Goal: Task Accomplishment & Management: Complete application form

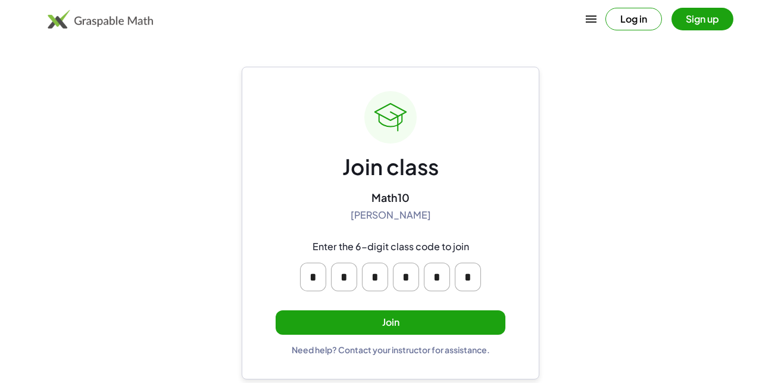
click at [352, 316] on button "Join" at bounding box center [391, 322] width 230 height 24
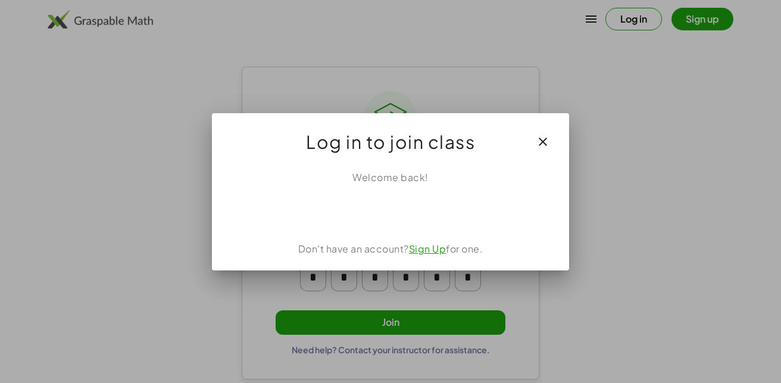
click at [541, 135] on icon "button" at bounding box center [543, 142] width 14 height 14
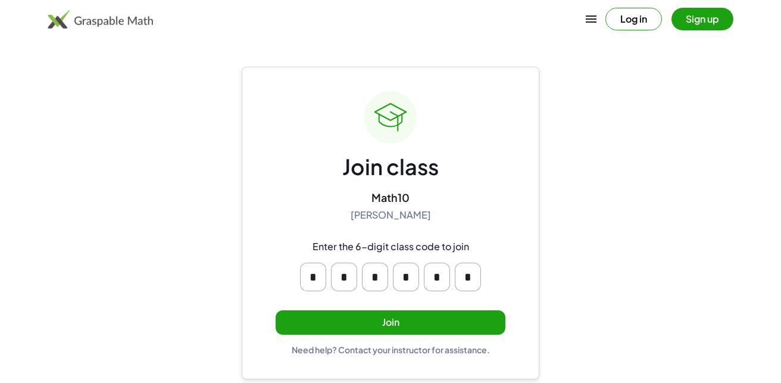
click at [441, 324] on button "Join" at bounding box center [391, 322] width 230 height 24
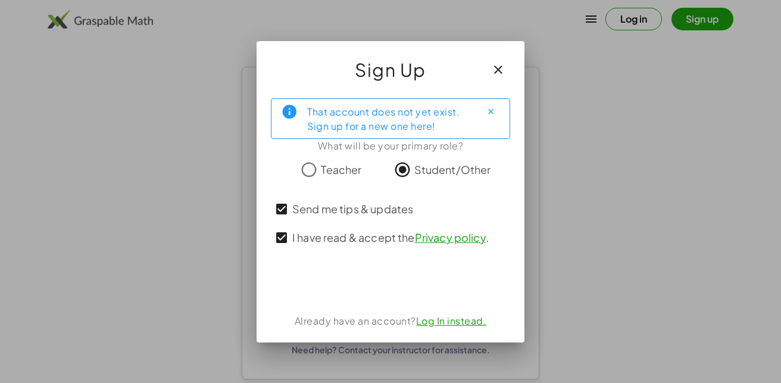
click at [563, 202] on div at bounding box center [390, 191] width 781 height 383
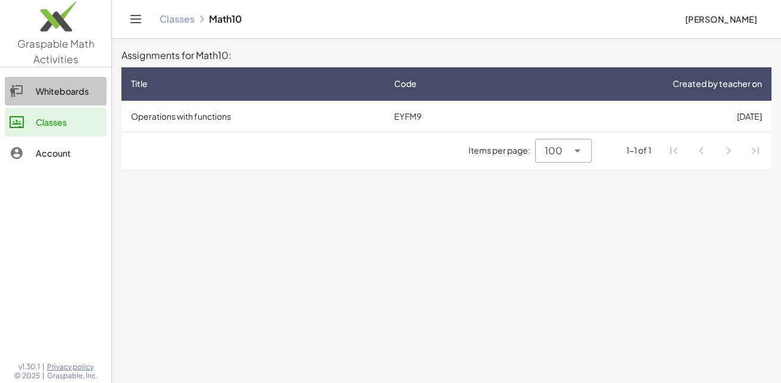
click at [39, 96] on div "Whiteboards" at bounding box center [69, 91] width 66 height 14
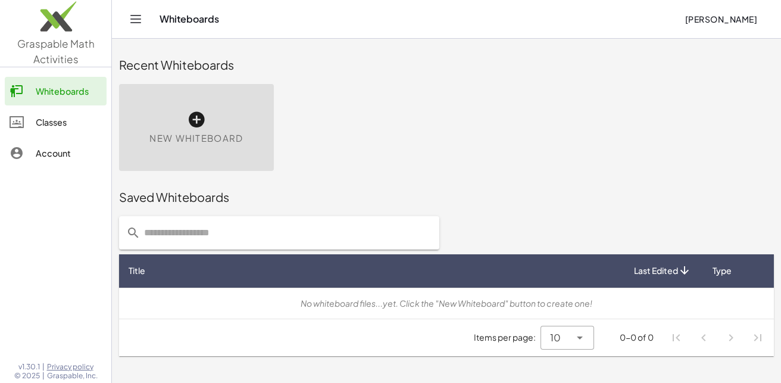
click at [41, 117] on div "Classes" at bounding box center [69, 122] width 66 height 14
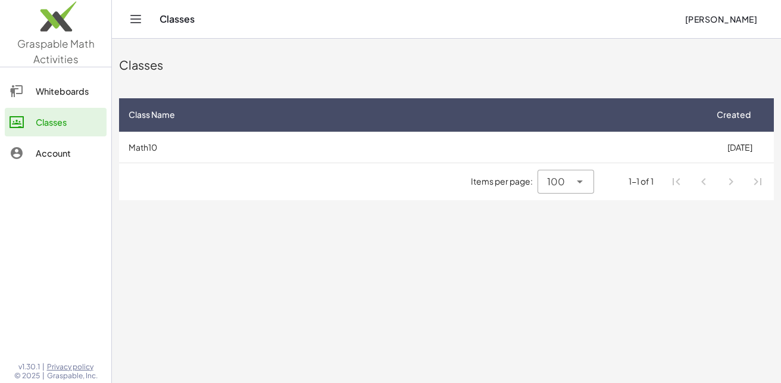
click at [58, 149] on div "Account" at bounding box center [69, 153] width 66 height 14
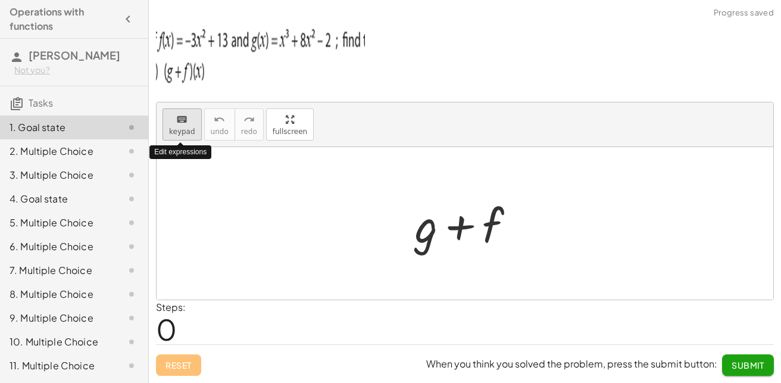
click at [179, 127] on span "keypad" at bounding box center [182, 131] width 26 height 8
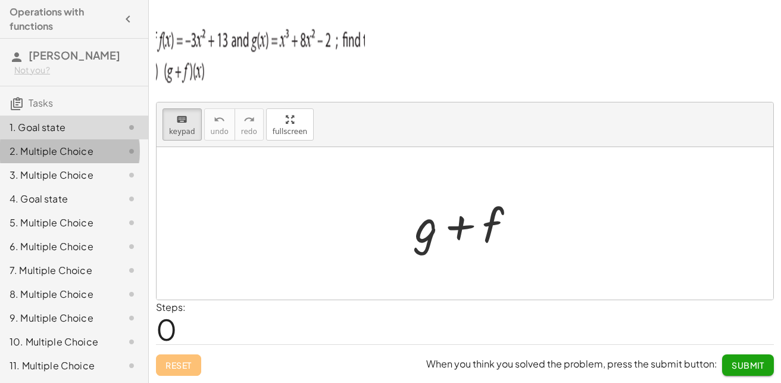
click at [83, 148] on div "2. Multiple Choice" at bounding box center [58, 151] width 96 height 14
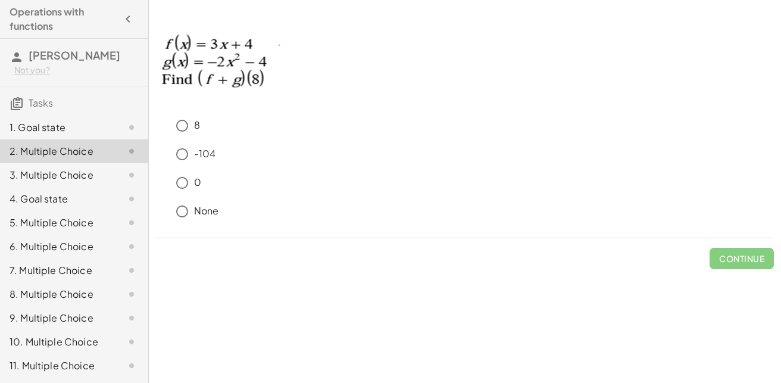
click at [83, 128] on div "1. Goal state" at bounding box center [58, 127] width 96 height 14
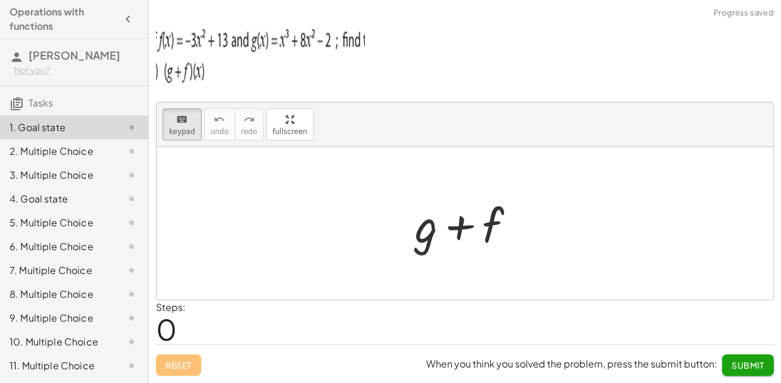
click at [166, 337] on span "0" at bounding box center [166, 329] width 21 height 36
click at [245, 320] on div "Steps: 0" at bounding box center [465, 322] width 618 height 44
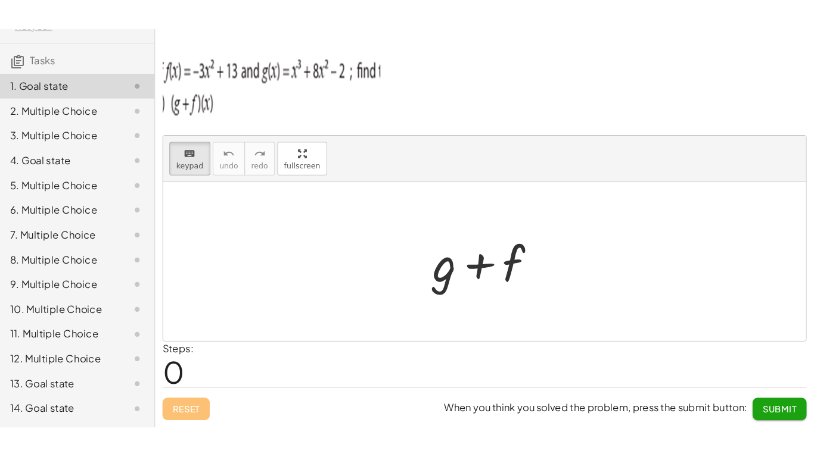
scroll to position [102, 0]
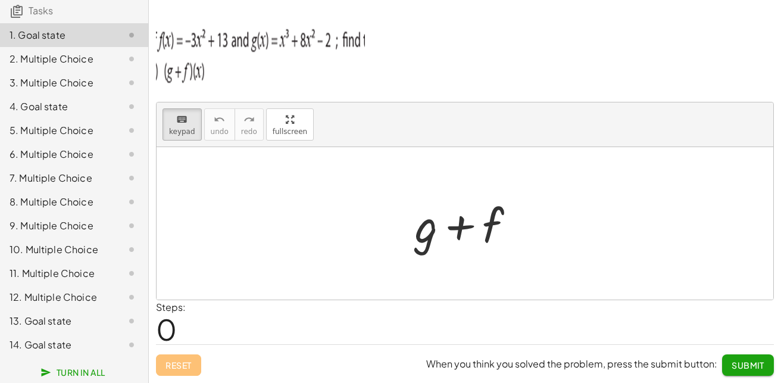
click at [164, 321] on span "0" at bounding box center [166, 329] width 21 height 36
click at [758, 369] on span "Submit" at bounding box center [748, 365] width 33 height 11
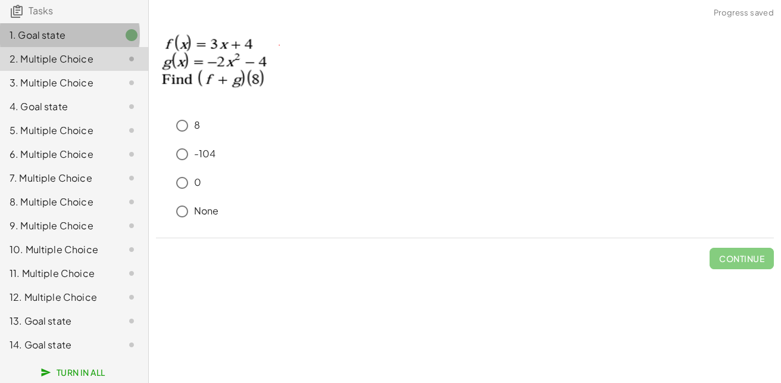
click at [91, 30] on div "1. Goal state" at bounding box center [58, 35] width 96 height 14
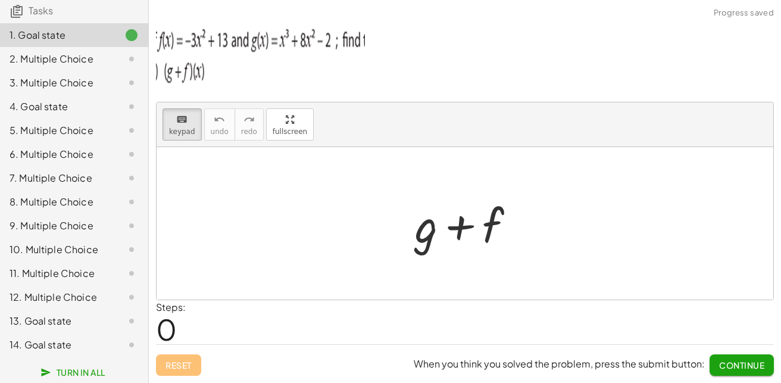
click at [179, 366] on div "Reset When you think you solved the problem, press the submit button: Continue" at bounding box center [465, 360] width 618 height 32
drag, startPoint x: 415, startPoint y: 224, endPoint x: 438, endPoint y: 216, distance: 23.9
click at [429, 216] on div at bounding box center [426, 224] width 23 height 55
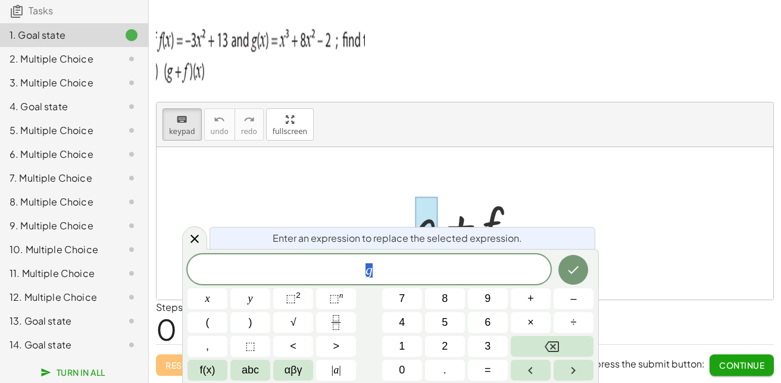
click at [485, 216] on div at bounding box center [470, 223] width 122 height 61
click at [191, 238] on icon at bounding box center [195, 239] width 14 height 14
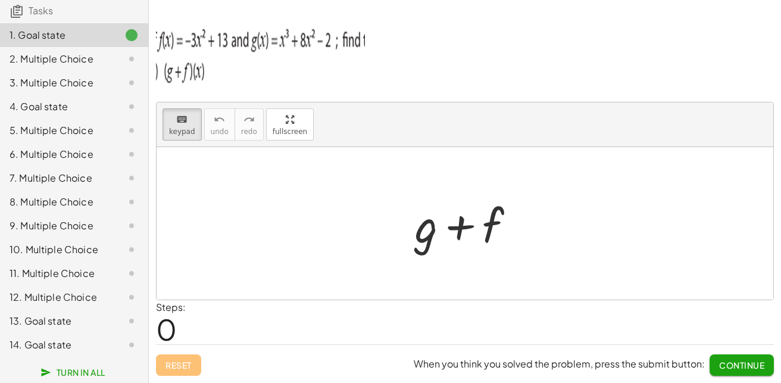
click at [522, 238] on div at bounding box center [470, 223] width 122 height 61
click at [508, 231] on div at bounding box center [470, 223] width 122 height 61
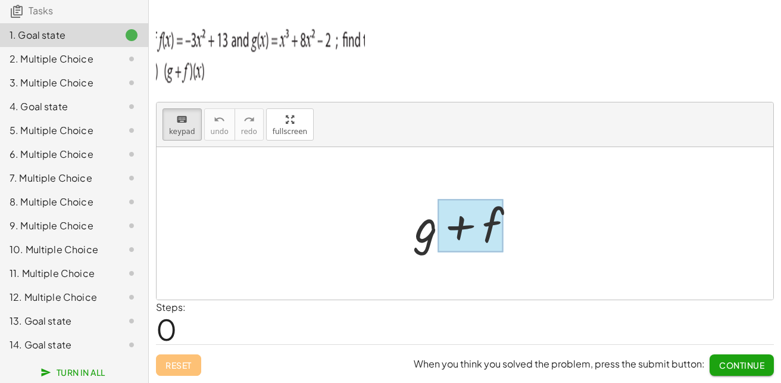
click at [494, 231] on div at bounding box center [471, 226] width 66 height 53
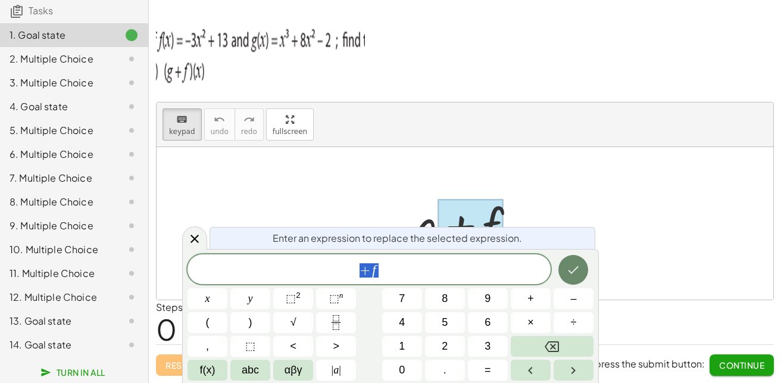
click at [581, 272] on button "Done" at bounding box center [574, 270] width 30 height 30
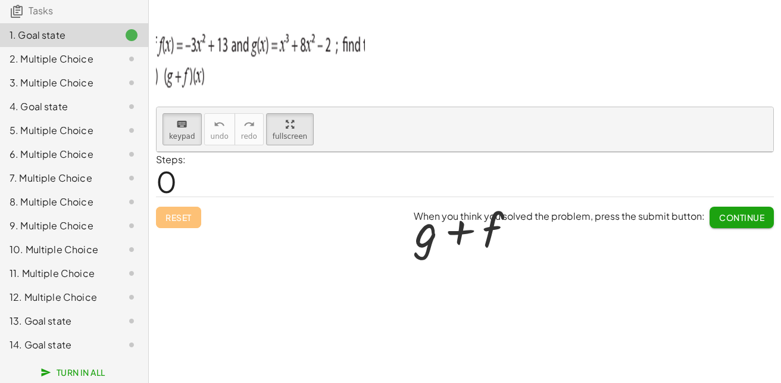
drag, startPoint x: 279, startPoint y: 124, endPoint x: 311, endPoint y: 174, distance: 59.2
click at [311, 152] on div "keyboard keypad undo undo redo redo fullscreen + g + f ×" at bounding box center [465, 129] width 617 height 45
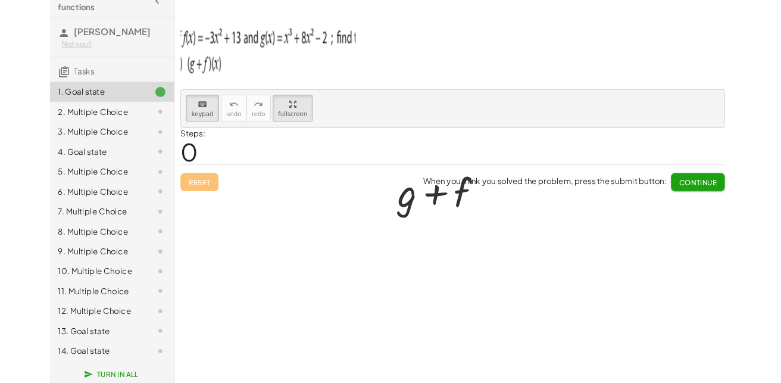
scroll to position [27, 0]
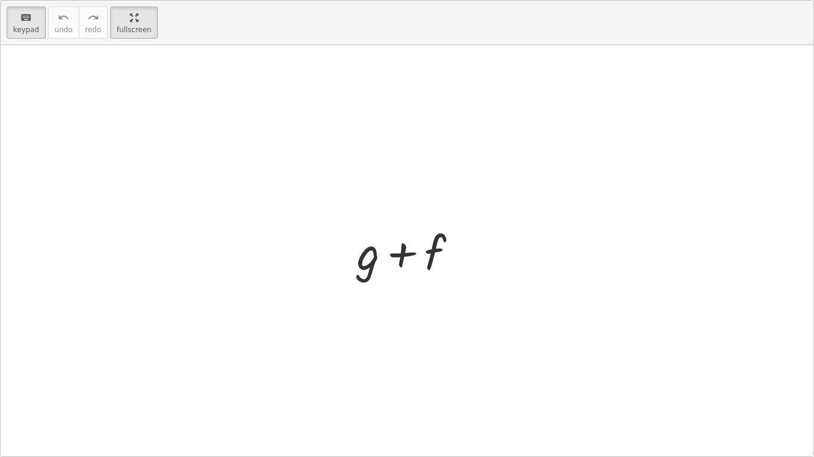
click at [124, 39] on div "keyboard keypad undo [PERSON_NAME] redo fullscreen" at bounding box center [407, 23] width 812 height 45
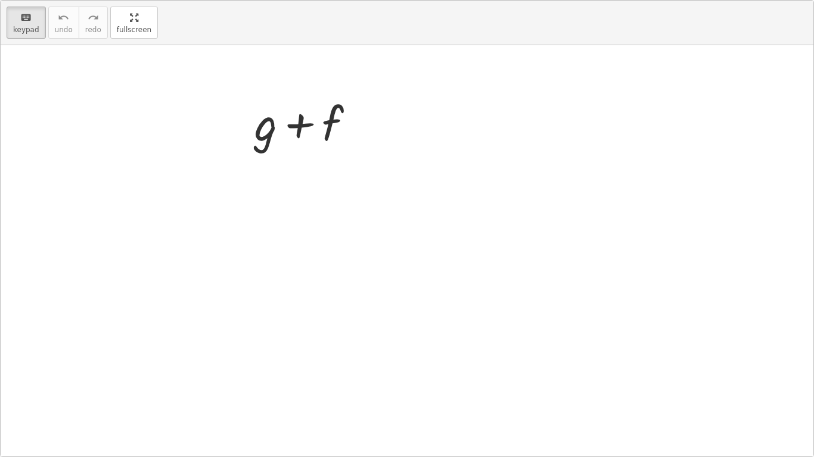
click at [100, 0] on html "Operations with functions [PERSON_NAME] Not you? Tasks 1. Goal state 2. Multipl…" at bounding box center [407, 228] width 814 height 457
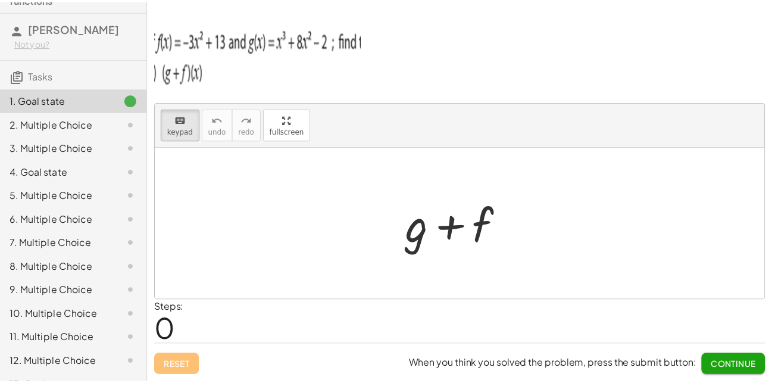
scroll to position [102, 0]
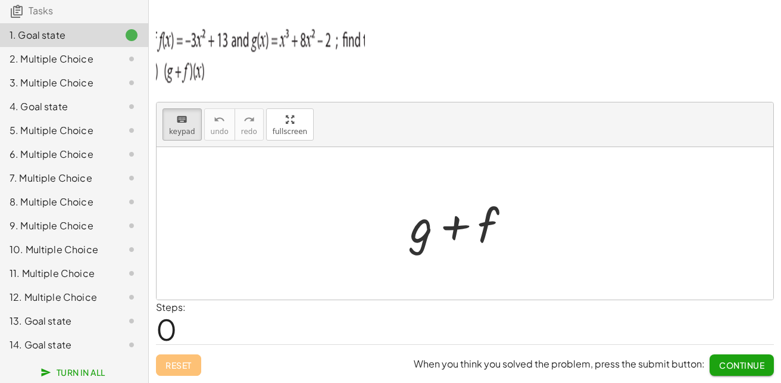
click at [556, 220] on div at bounding box center [465, 223] width 617 height 152
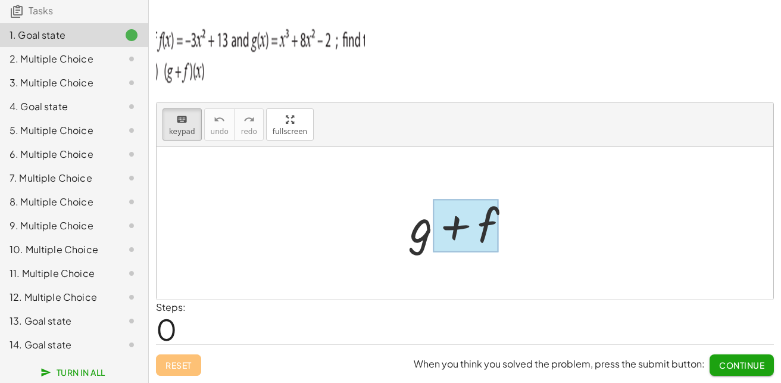
click at [485, 211] on div at bounding box center [466, 226] width 66 height 53
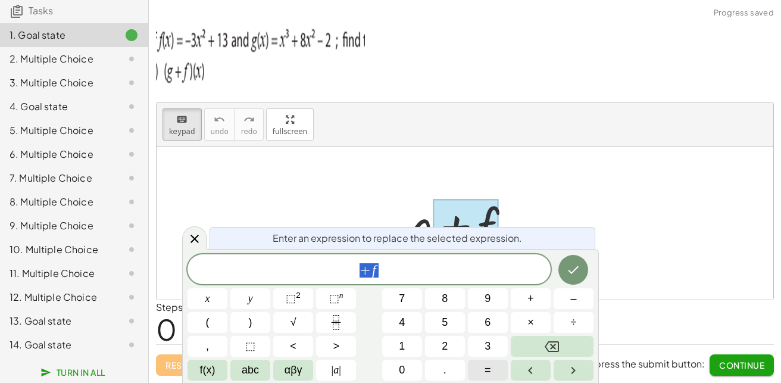
click at [485, 369] on span "=" at bounding box center [488, 370] width 7 height 16
click at [228, 288] on div at bounding box center [208, 298] width 40 height 21
click at [569, 266] on icon "Done" at bounding box center [573, 270] width 14 height 14
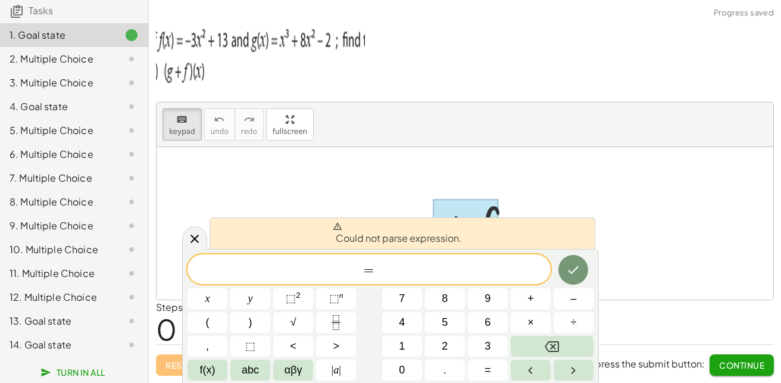
click at [720, 254] on div at bounding box center [465, 223] width 617 height 152
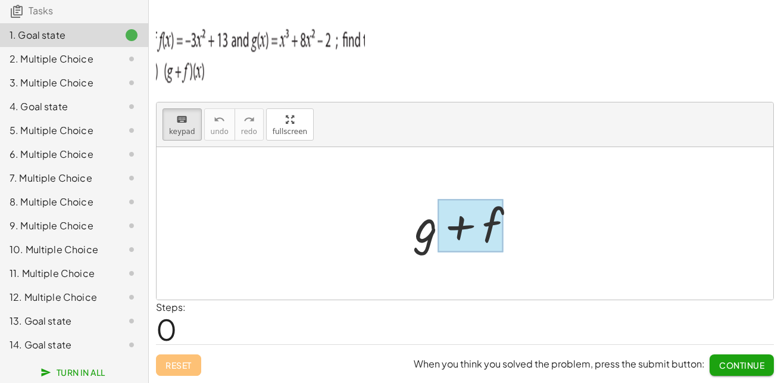
click at [442, 206] on div at bounding box center [471, 226] width 66 height 53
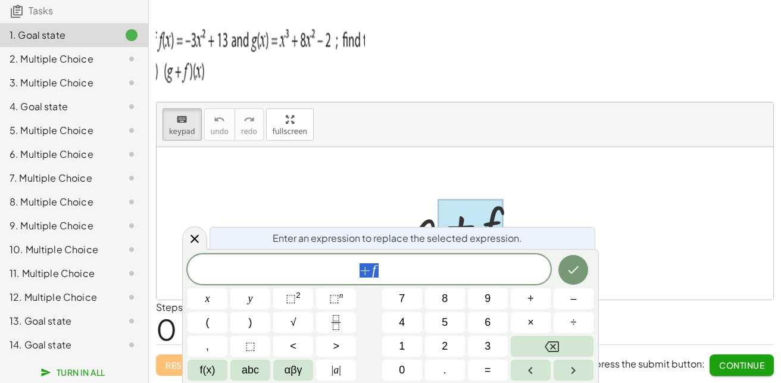
click at [339, 194] on div at bounding box center [465, 223] width 617 height 152
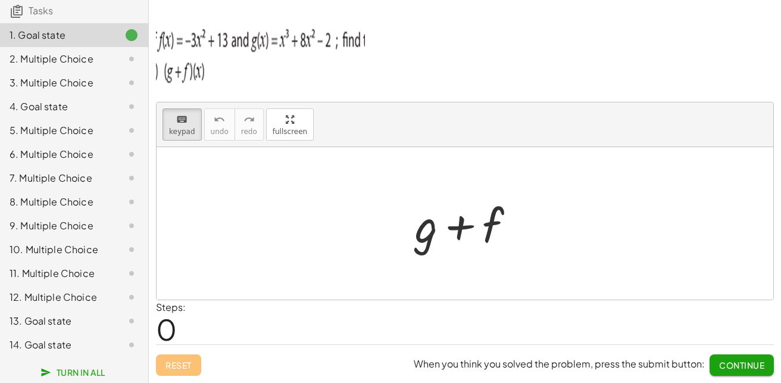
click at [91, 54] on div "2. Multiple Choice" at bounding box center [58, 59] width 96 height 14
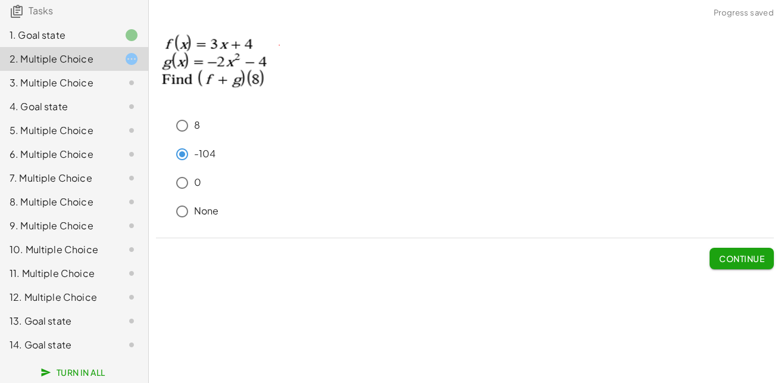
click at [736, 264] on button "Continue" at bounding box center [742, 258] width 64 height 21
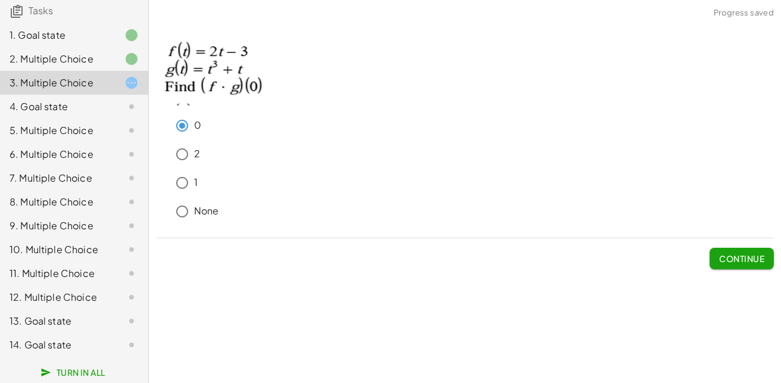
click at [741, 253] on span "Continue" at bounding box center [741, 258] width 45 height 11
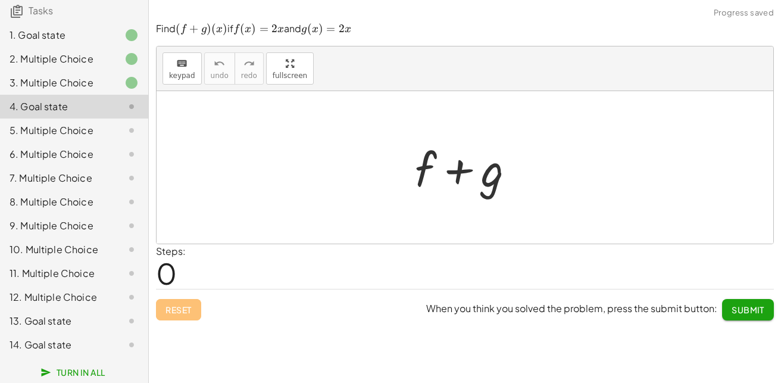
click at [164, 273] on span "0" at bounding box center [166, 273] width 21 height 36
click at [172, 273] on span "0" at bounding box center [166, 273] width 21 height 36
click at [172, 274] on span "0" at bounding box center [166, 273] width 21 height 36
click at [195, 264] on div "Steps: 0" at bounding box center [465, 266] width 618 height 44
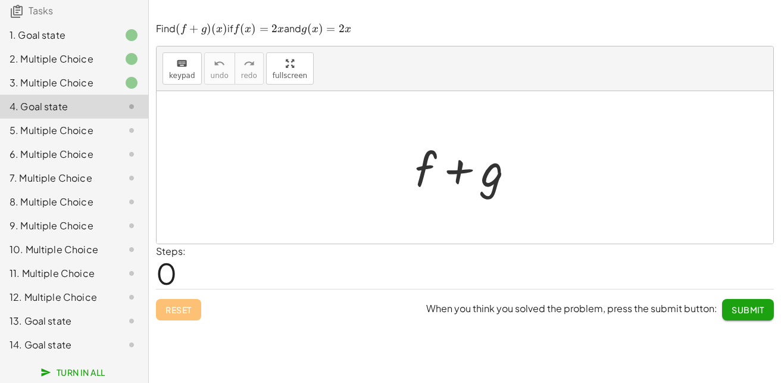
click at [515, 161] on div at bounding box center [470, 167] width 122 height 61
click at [192, 60] on button "keyboard keypad" at bounding box center [182, 68] width 39 height 32
click at [191, 77] on span "keypad" at bounding box center [182, 75] width 26 height 8
click at [482, 179] on div at bounding box center [470, 167] width 122 height 61
drag, startPoint x: 412, startPoint y: 152, endPoint x: 390, endPoint y: 152, distance: 21.4
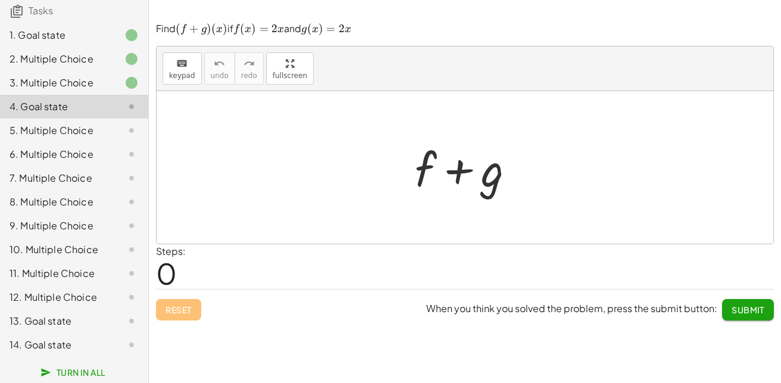
click at [384, 152] on div "+ f + g" at bounding box center [465, 167] width 617 height 152
drag, startPoint x: 427, startPoint y: 169, endPoint x: 500, endPoint y: 176, distance: 73.0
click at [500, 176] on div at bounding box center [470, 167] width 122 height 61
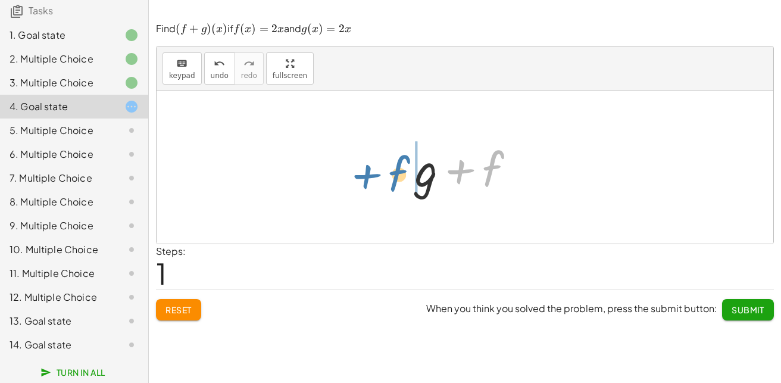
drag, startPoint x: 489, startPoint y: 167, endPoint x: 397, endPoint y: 172, distance: 91.8
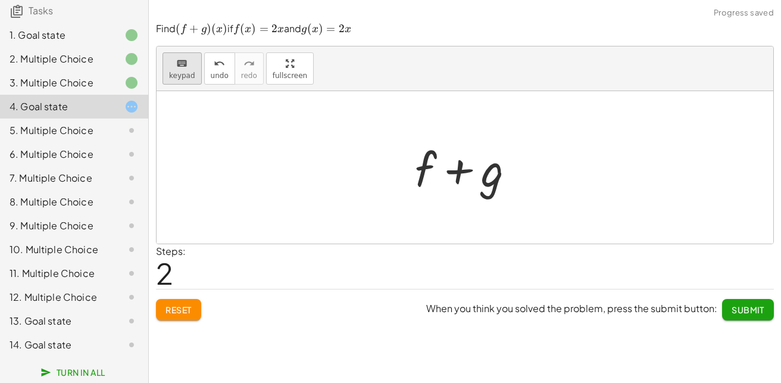
click at [196, 77] on button "keyboard keypad" at bounding box center [182, 68] width 39 height 32
click at [519, 171] on div at bounding box center [470, 167] width 122 height 61
click at [513, 172] on div at bounding box center [470, 167] width 122 height 61
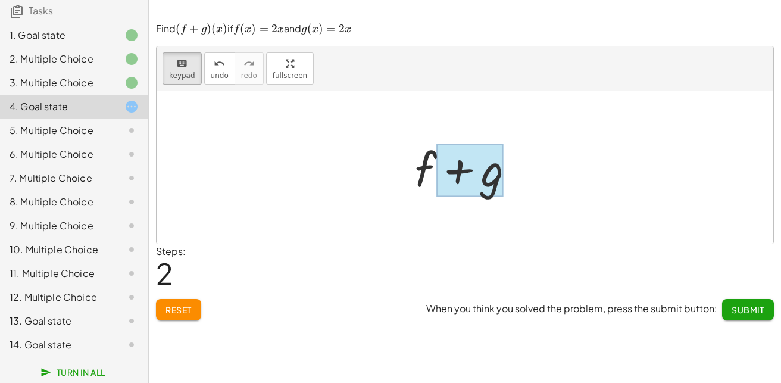
click at [502, 172] on div at bounding box center [470, 170] width 67 height 53
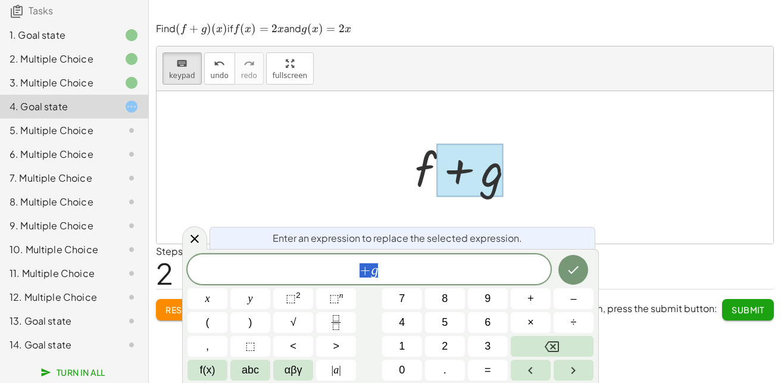
click at [422, 269] on span "+ g" at bounding box center [369, 270] width 363 height 17
click at [452, 311] on div "+ g ​ x y ⬚ 2 ⬚ n 7 8 9 + – ( ) √ 4 5 6 × ÷ , ⬚ < > 1 2 3 f(x) abc αβγ | a | 0 …" at bounding box center [391, 317] width 406 height 126
click at [452, 321] on button "5" at bounding box center [445, 322] width 40 height 21
click at [571, 349] on button "Backspace" at bounding box center [552, 346] width 83 height 21
click at [211, 328] on button "(" at bounding box center [208, 322] width 40 height 21
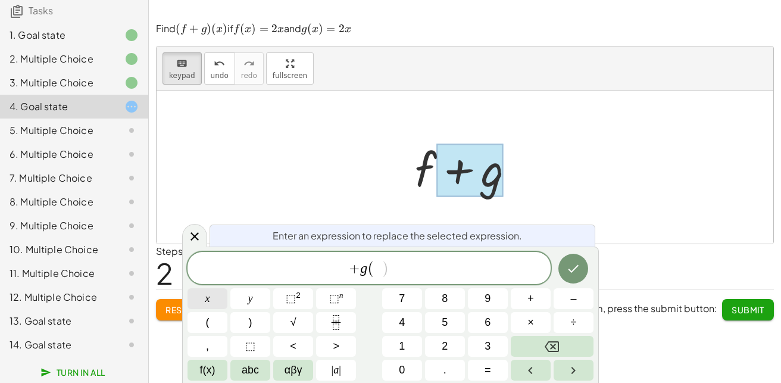
click at [213, 299] on button "x" at bounding box center [208, 298] width 40 height 21
click at [256, 329] on button ")" at bounding box center [250, 322] width 40 height 21
click at [437, 343] on button "2" at bounding box center [445, 346] width 40 height 21
click at [229, 298] on div "+ g ( x ) 2 ​ x y ⬚ 2 ⬚ n 7 8 9 + – ( ) √ 4 5 6 × ÷ , ⬚ < > 1 2 3 f(x) abc αβγ …" at bounding box center [391, 316] width 406 height 129
click at [229, 298] on div "+ g ( x ) 2 x y ⬚ 2 ⬚ n 7 8 9 + – ( ) √ 4 5 6 × ÷ , ⬚ < > 1 2 3 f(x) abc αβγ | …" at bounding box center [391, 316] width 406 height 129
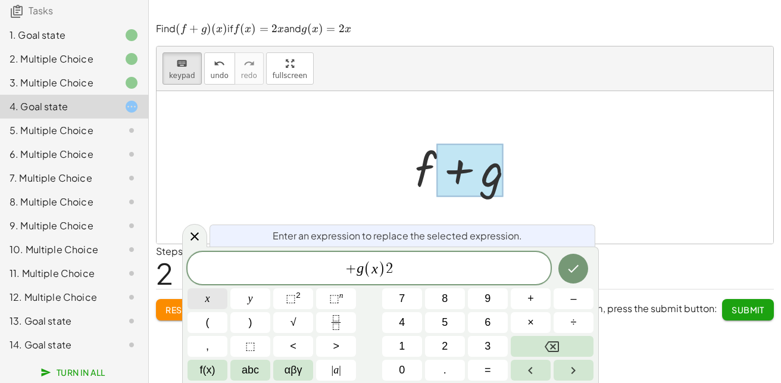
click at [225, 298] on button "x" at bounding box center [208, 298] width 40 height 21
click at [530, 308] on button "+" at bounding box center [531, 298] width 40 height 21
click at [440, 340] on button "2" at bounding box center [445, 346] width 40 height 21
click at [206, 300] on span "x" at bounding box center [207, 299] width 5 height 16
click at [576, 272] on icon "Done" at bounding box center [573, 268] width 14 height 14
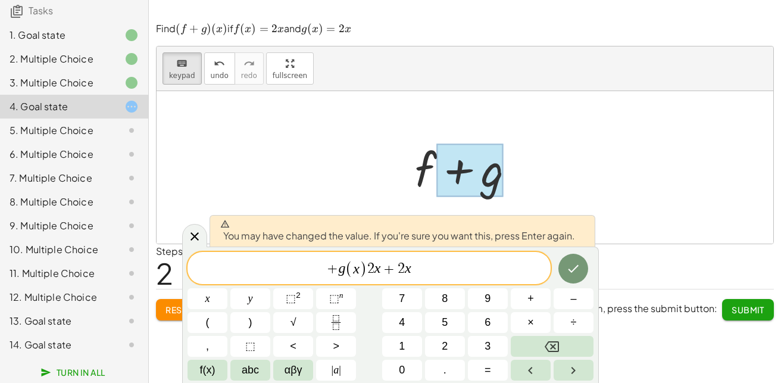
click at [559, 357] on div "+ g ( x ) 2 x + 2 x x y ⬚ 2 ⬚ n 7 8 9 + – ( ) √ 4 5 6 × ÷ , ⬚ < > 1 2 3 f(x) ab…" at bounding box center [391, 316] width 406 height 129
click at [566, 351] on button "Backspace" at bounding box center [552, 346] width 83 height 21
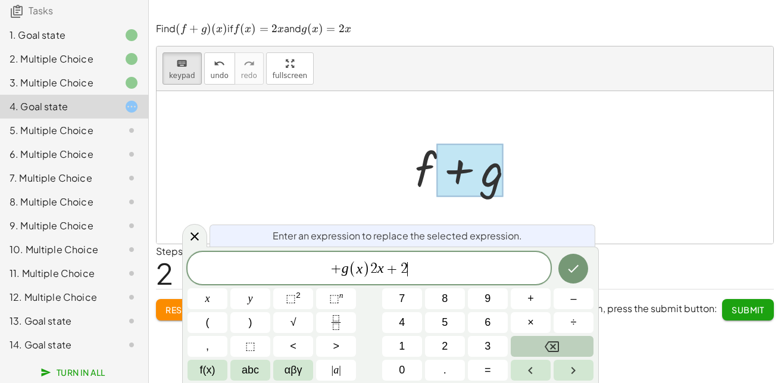
click at [566, 351] on button "Backspace" at bounding box center [552, 346] width 83 height 21
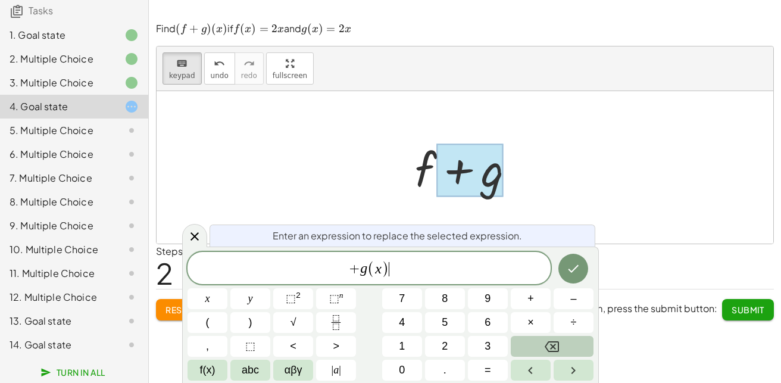
click at [566, 351] on button "Backspace" at bounding box center [552, 346] width 83 height 21
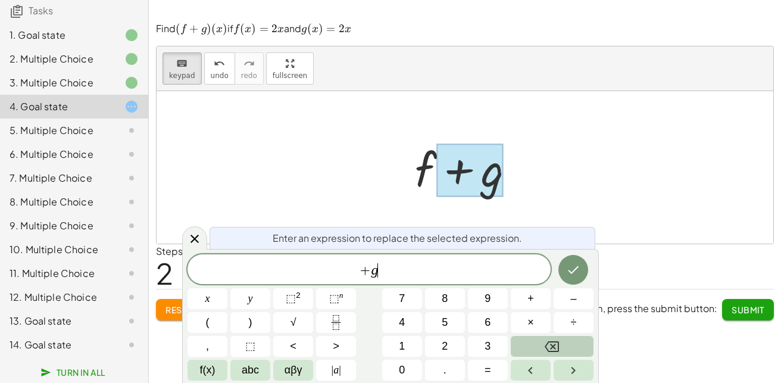
click at [566, 351] on button "Backspace" at bounding box center [552, 346] width 83 height 21
click at [190, 237] on icon at bounding box center [195, 239] width 14 height 14
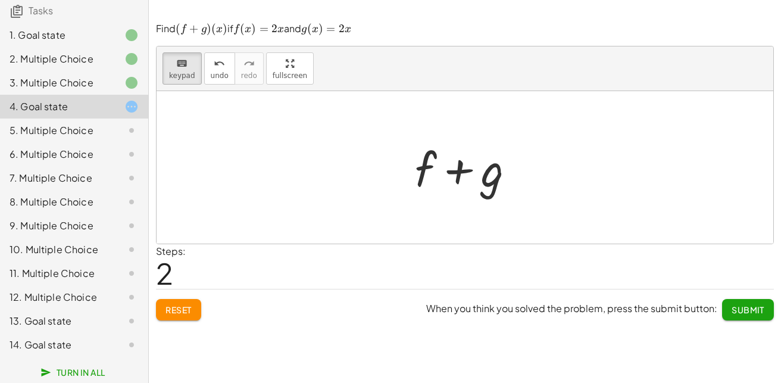
click at [32, 123] on div "5. Multiple Choice" at bounding box center [58, 130] width 96 height 14
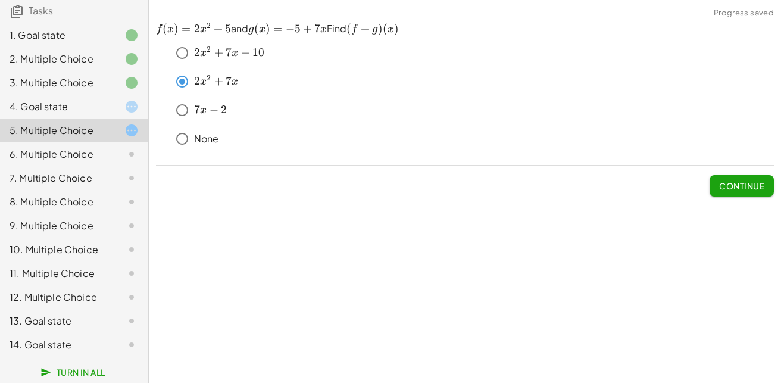
click at [753, 187] on span "Continue" at bounding box center [741, 185] width 45 height 11
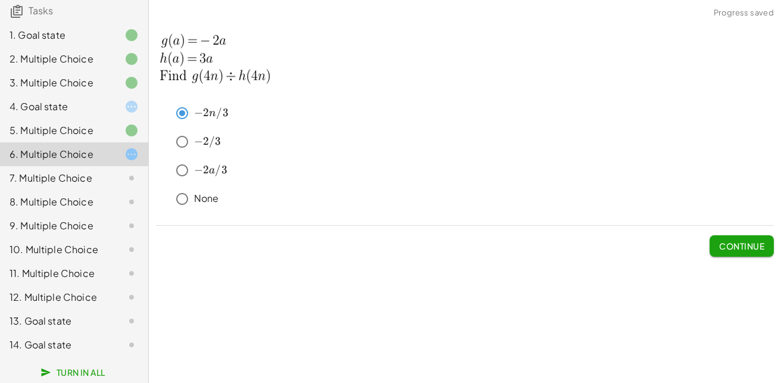
click at [720, 245] on span "Continue" at bounding box center [741, 246] width 45 height 11
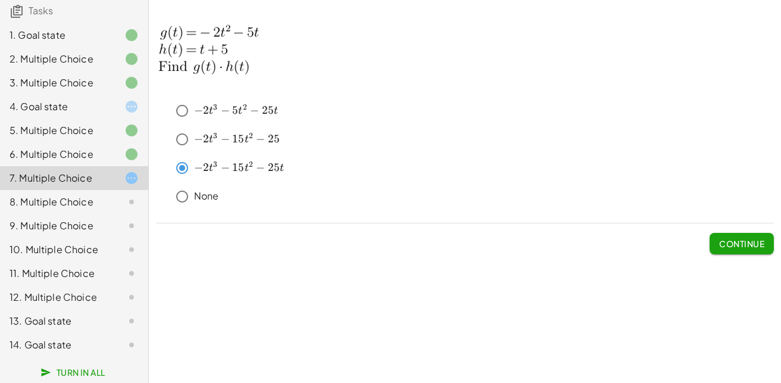
click at [745, 244] on span "Continue" at bounding box center [741, 243] width 45 height 11
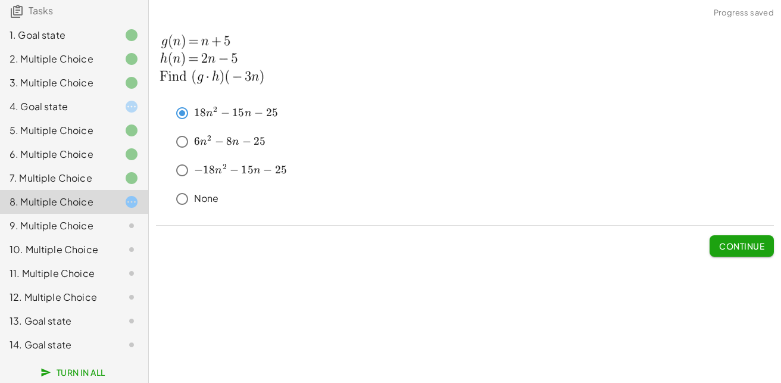
click at [729, 239] on button "Continue" at bounding box center [742, 245] width 64 height 21
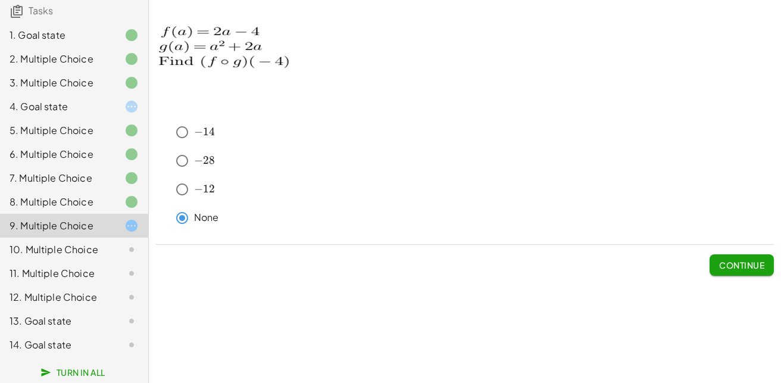
click at [717, 258] on button "Continue" at bounding box center [742, 264] width 64 height 21
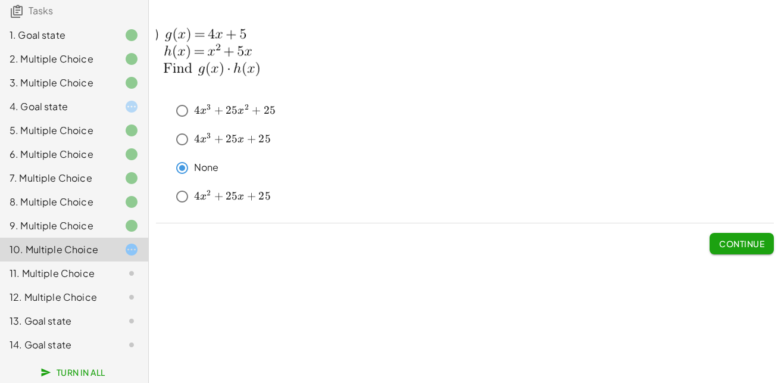
click at [733, 239] on span "Continue" at bounding box center [741, 243] width 45 height 11
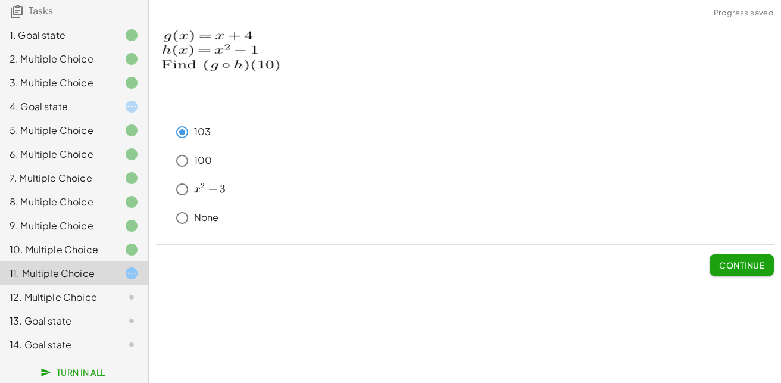
click at [756, 266] on span "Continue" at bounding box center [741, 265] width 45 height 11
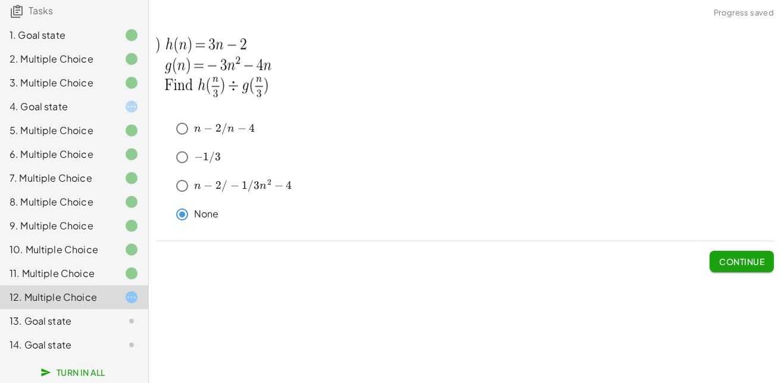
click at [736, 265] on span "Continue" at bounding box center [741, 261] width 45 height 11
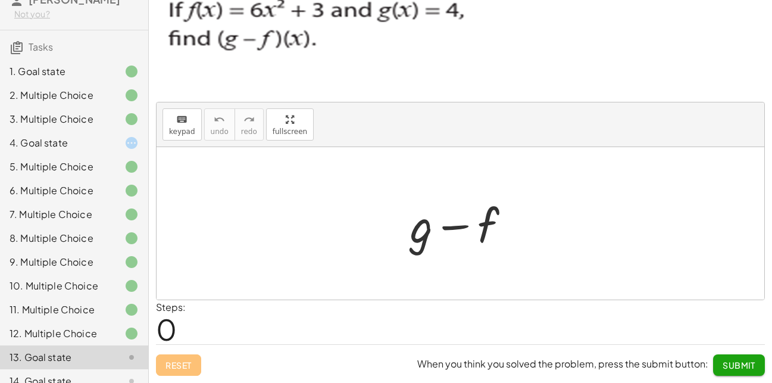
scroll to position [0, 0]
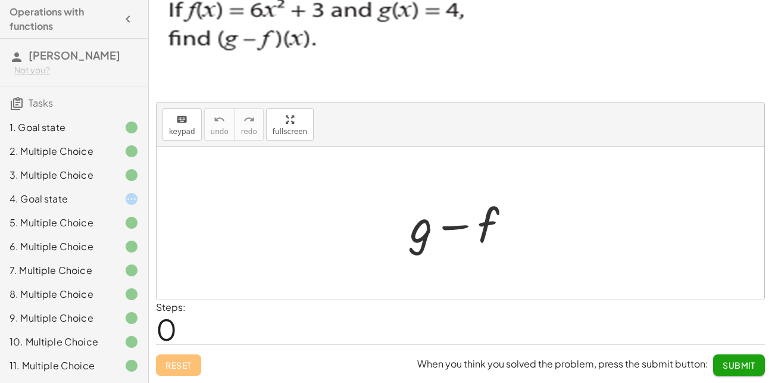
click at [105, 199] on div at bounding box center [121, 199] width 33 height 14
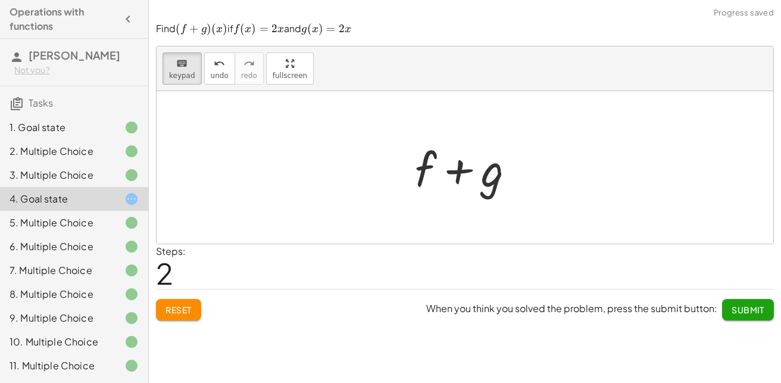
click at [163, 263] on span "2" at bounding box center [164, 273] width 17 height 36
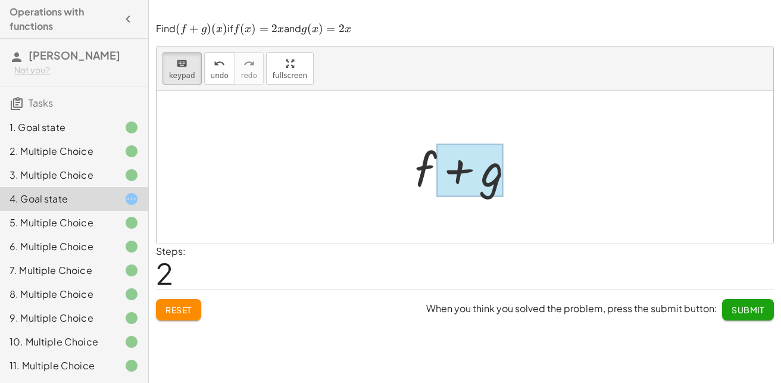
click at [487, 168] on div at bounding box center [470, 170] width 67 height 53
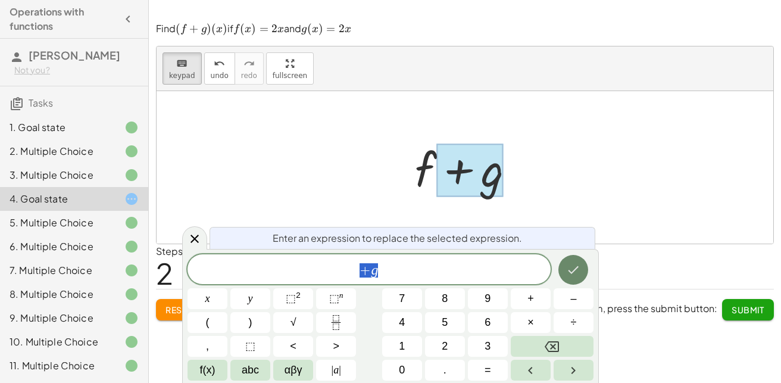
click at [560, 271] on button "Done" at bounding box center [574, 270] width 30 height 30
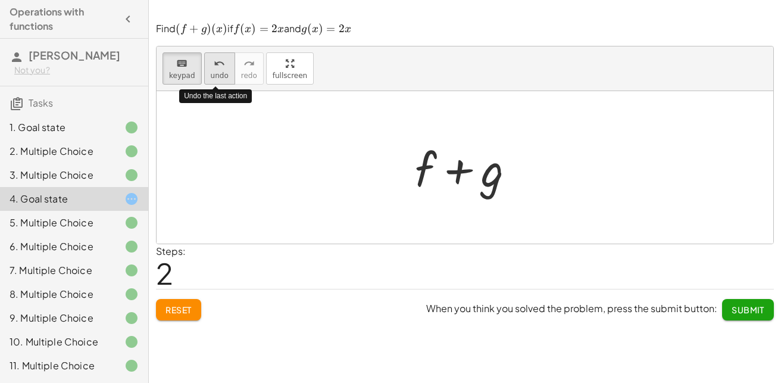
click at [220, 73] on span "undo" at bounding box center [220, 75] width 18 height 8
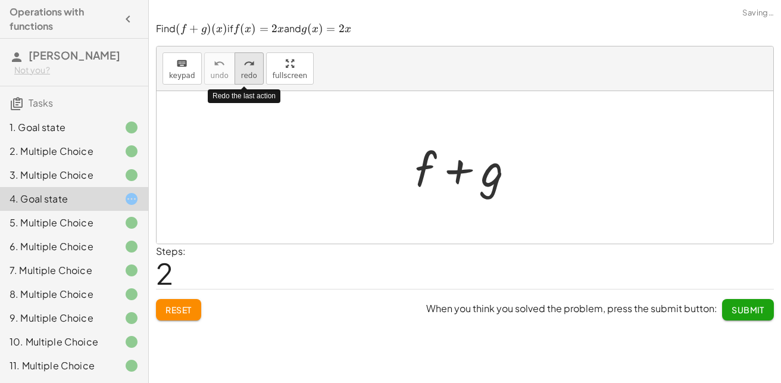
click at [253, 76] on button "redo redo" at bounding box center [249, 68] width 29 height 32
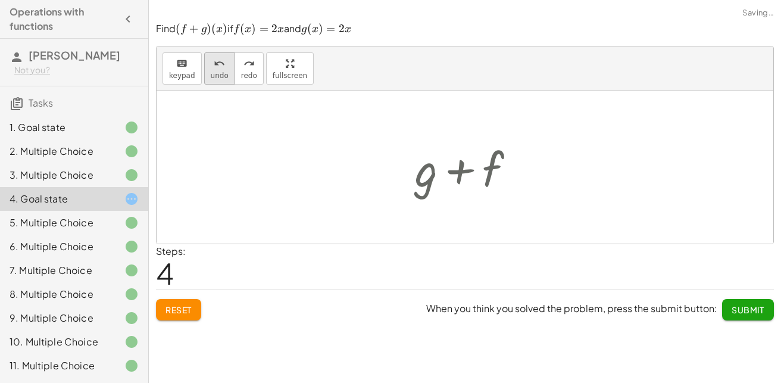
click at [218, 78] on span "undo" at bounding box center [220, 75] width 18 height 8
click at [459, 182] on div at bounding box center [470, 167] width 122 height 61
click at [219, 77] on span "undo" at bounding box center [220, 75] width 18 height 8
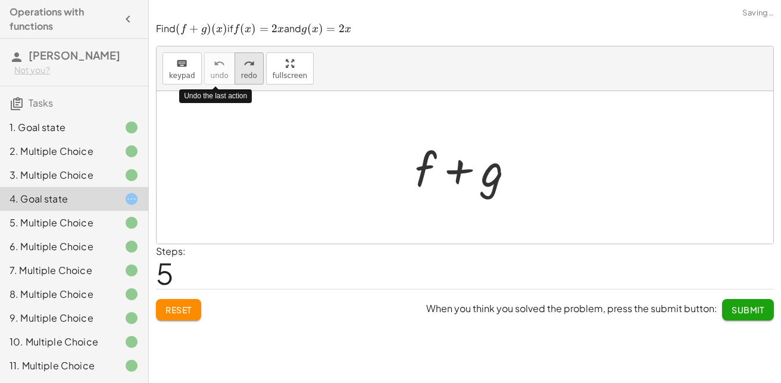
click at [241, 73] on span "redo" at bounding box center [249, 75] width 16 height 8
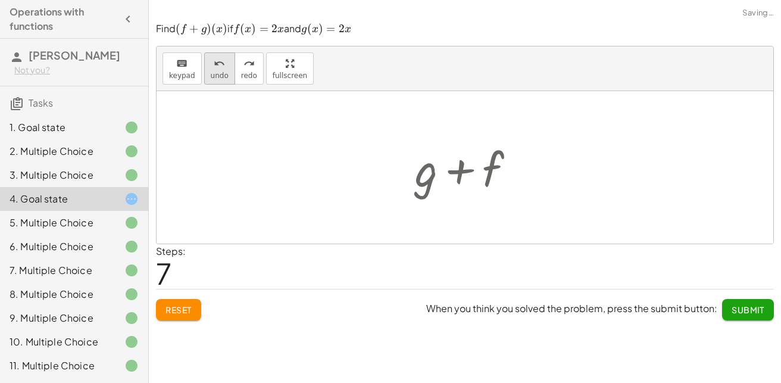
click at [215, 73] on span "undo" at bounding box center [220, 75] width 18 height 8
click at [526, 138] on div at bounding box center [470, 167] width 122 height 61
click at [493, 150] on div at bounding box center [470, 167] width 122 height 61
click at [508, 172] on div at bounding box center [470, 167] width 122 height 61
click at [473, 176] on div at bounding box center [470, 167] width 122 height 61
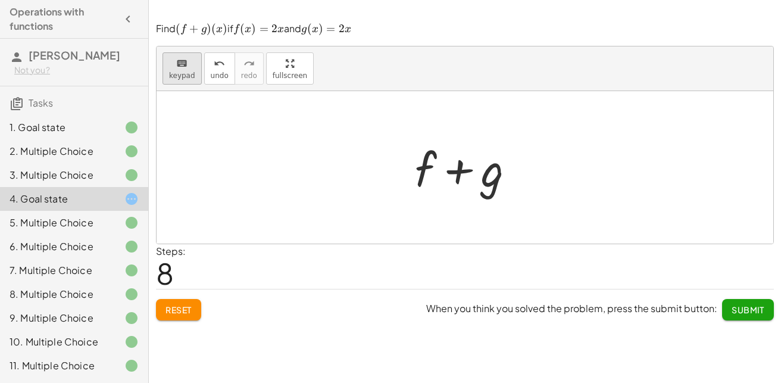
click at [167, 75] on button "keyboard keypad" at bounding box center [182, 68] width 39 height 32
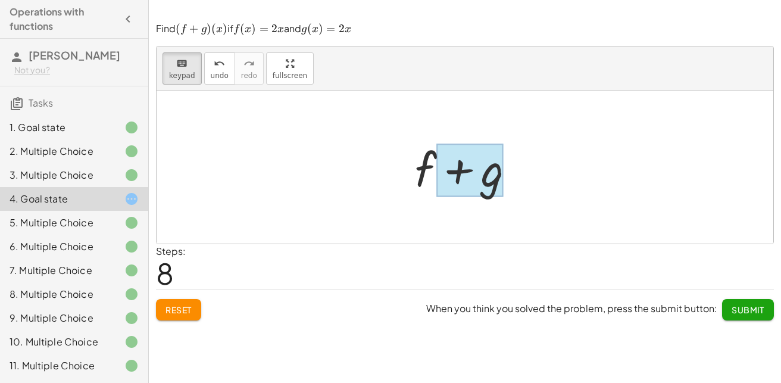
click at [491, 173] on div at bounding box center [470, 170] width 67 height 53
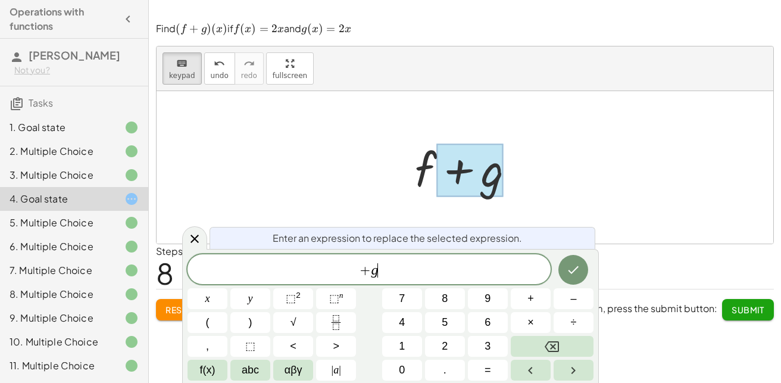
click at [469, 274] on span "+ g ​" at bounding box center [369, 270] width 363 height 17
click at [431, 163] on div at bounding box center [470, 167] width 122 height 61
click at [456, 166] on div at bounding box center [470, 170] width 67 height 53
click at [571, 275] on icon "Done" at bounding box center [573, 270] width 14 height 14
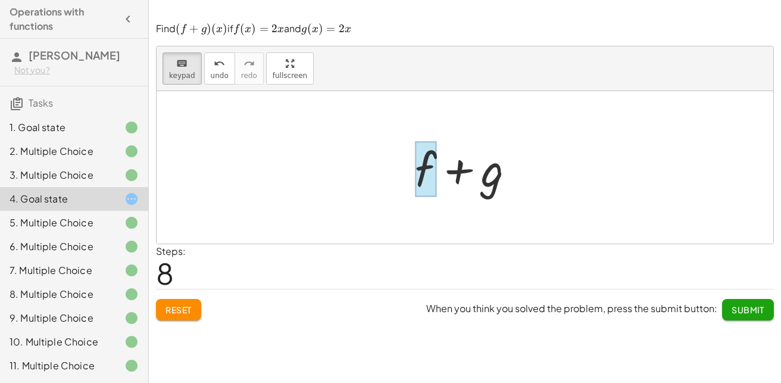
click at [426, 175] on div at bounding box center [425, 168] width 21 height 55
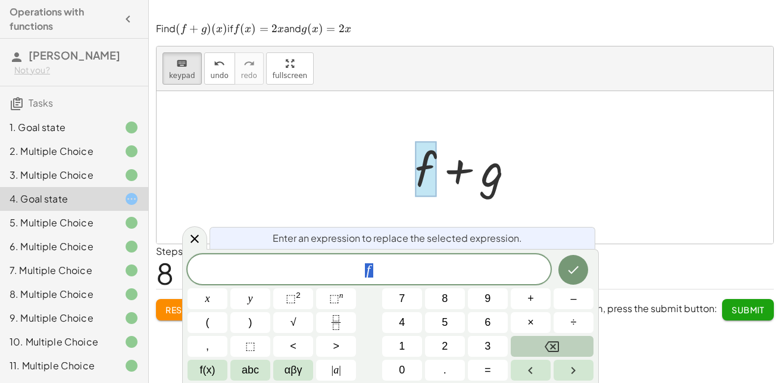
click at [556, 342] on icon "Backspace" at bounding box center [552, 346] width 14 height 14
click at [444, 345] on span "2" at bounding box center [445, 346] width 6 height 16
click at [554, 344] on icon "Backspace" at bounding box center [552, 346] width 14 height 14
click at [198, 293] on button "x" at bounding box center [208, 298] width 40 height 21
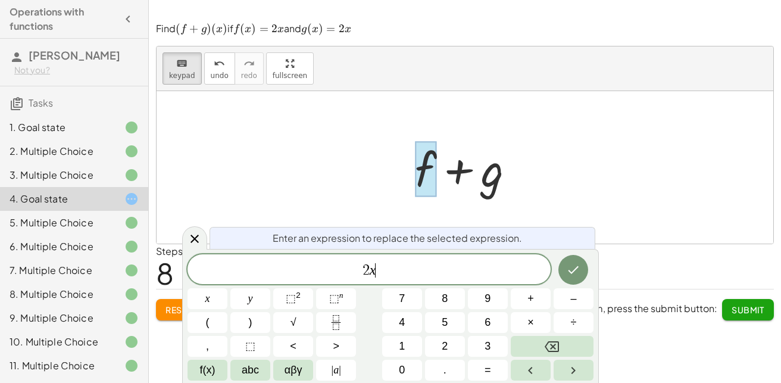
click at [578, 270] on icon "Done" at bounding box center [573, 270] width 14 height 14
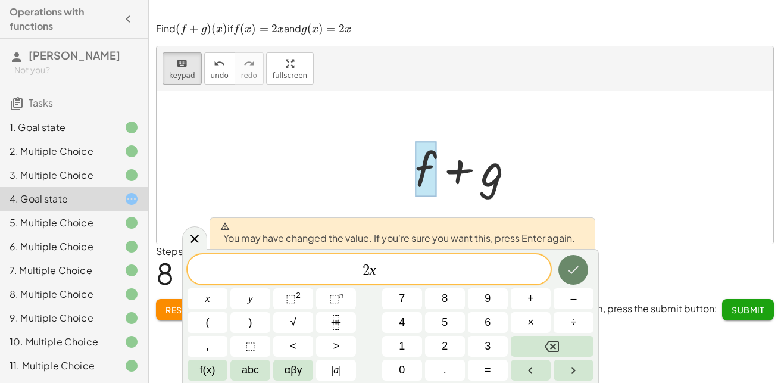
click at [584, 276] on button "Done" at bounding box center [574, 270] width 30 height 30
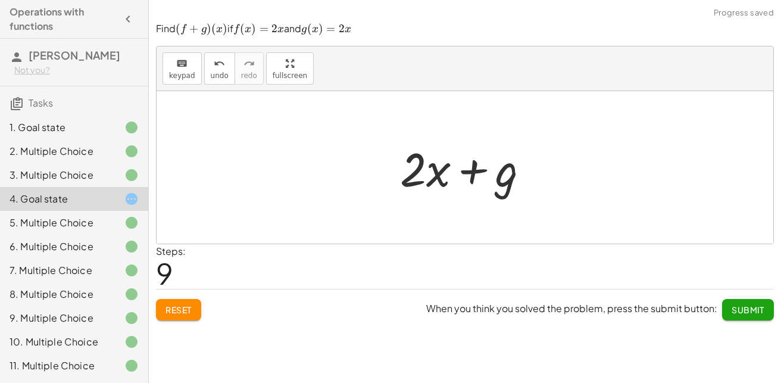
click at [506, 186] on div at bounding box center [469, 167] width 151 height 61
click at [500, 179] on div at bounding box center [469, 167] width 151 height 61
click at [192, 74] on button "keyboard keypad" at bounding box center [182, 68] width 39 height 32
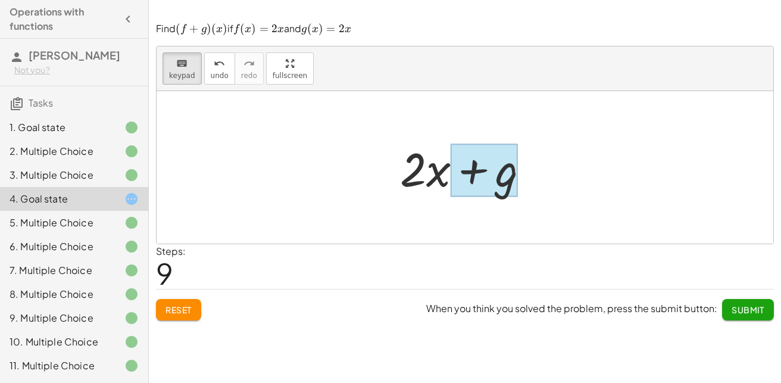
click at [501, 190] on div at bounding box center [484, 170] width 67 height 53
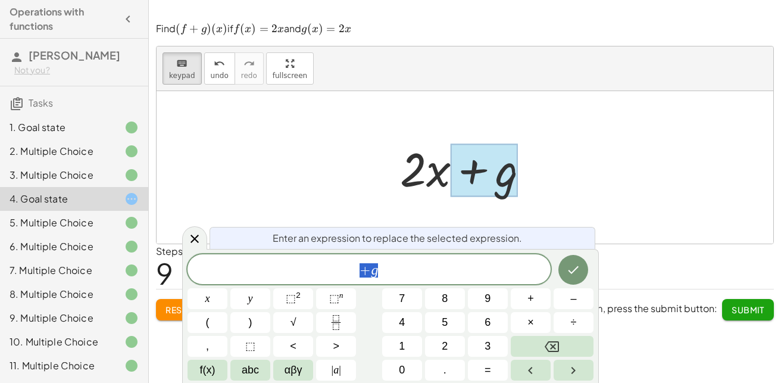
click at [389, 266] on span "+ g" at bounding box center [369, 270] width 363 height 17
click at [526, 347] on button "Backspace" at bounding box center [552, 346] width 83 height 21
click at [444, 341] on span "2" at bounding box center [445, 346] width 6 height 16
click at [209, 297] on span "x" at bounding box center [207, 299] width 5 height 16
click at [573, 272] on icon "Done" at bounding box center [574, 270] width 11 height 8
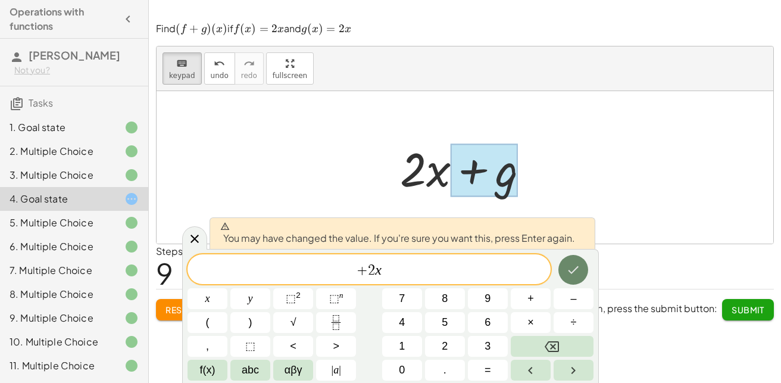
click at [566, 260] on button "Done" at bounding box center [574, 270] width 30 height 30
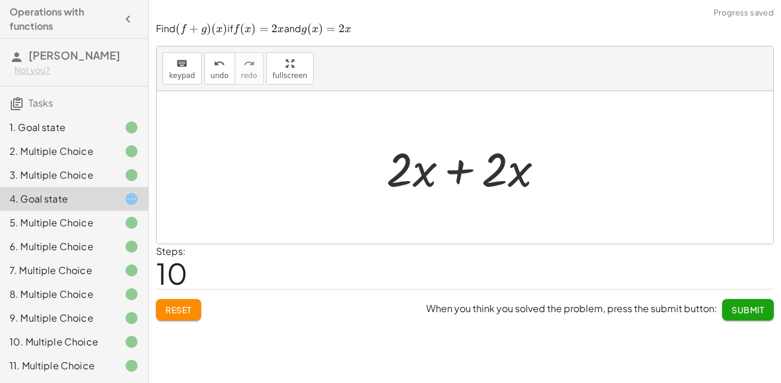
click at [499, 172] on div at bounding box center [470, 167] width 179 height 61
click at [541, 170] on div at bounding box center [470, 167] width 179 height 61
click at [529, 172] on div at bounding box center [470, 167] width 179 height 61
click at [510, 173] on div at bounding box center [470, 167] width 179 height 61
click at [173, 74] on span "keypad" at bounding box center [182, 75] width 26 height 8
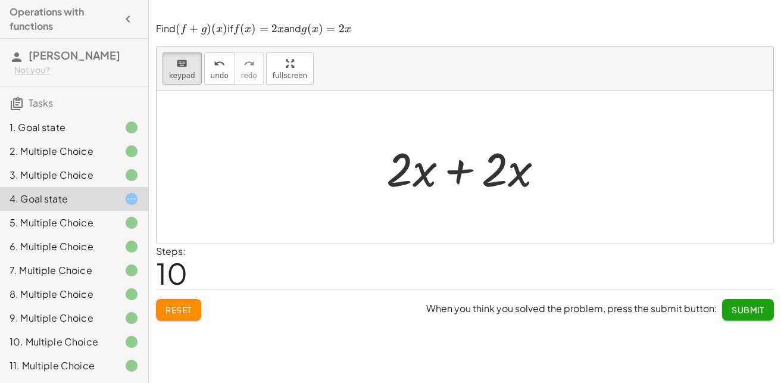
click at [535, 174] on div at bounding box center [470, 167] width 179 height 61
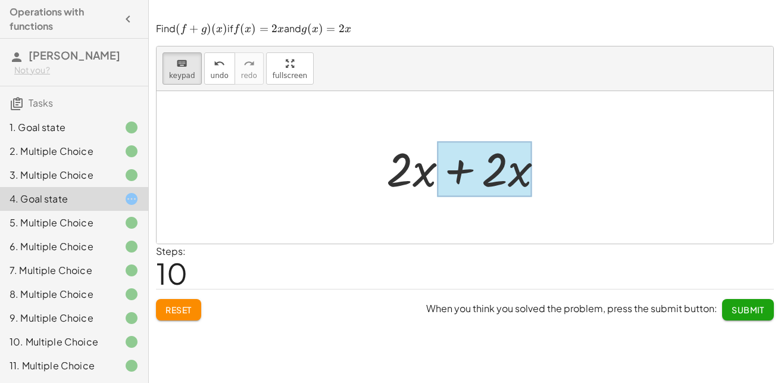
click at [528, 174] on div at bounding box center [484, 168] width 95 height 55
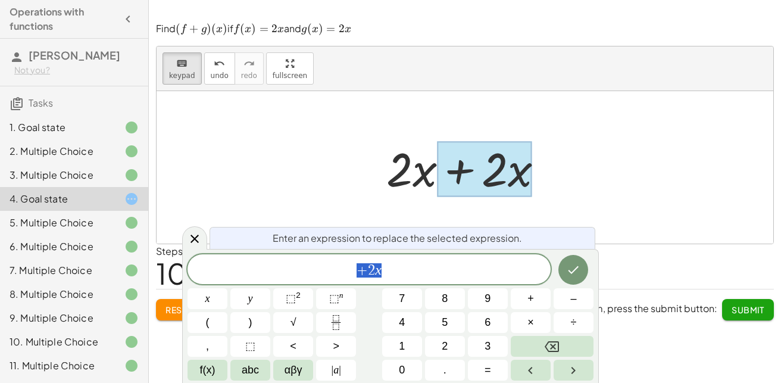
click at [436, 262] on span "+ 2 x" at bounding box center [369, 270] width 363 height 17
click at [487, 366] on span "=" at bounding box center [488, 370] width 7 height 16
click at [543, 343] on button "Backspace" at bounding box center [552, 346] width 83 height 21
click at [488, 366] on span "=" at bounding box center [488, 370] width 7 height 16
click at [399, 365] on span "0" at bounding box center [402, 370] width 6 height 16
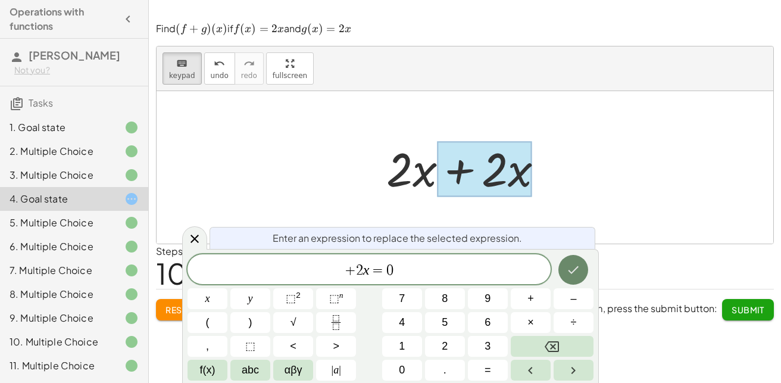
click at [573, 264] on icon "Done" at bounding box center [573, 270] width 14 height 14
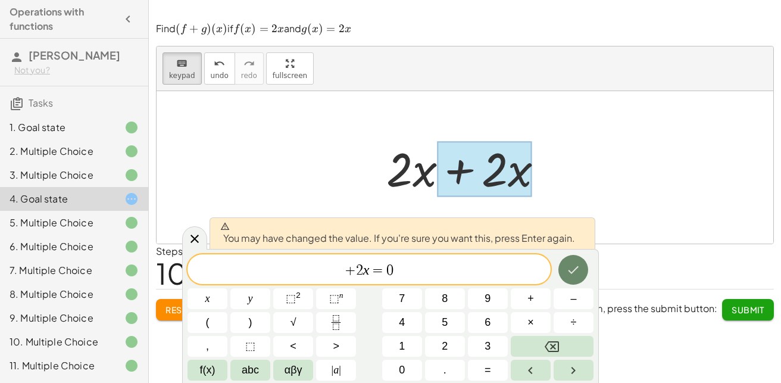
click at [572, 264] on icon "Done" at bounding box center [573, 270] width 14 height 14
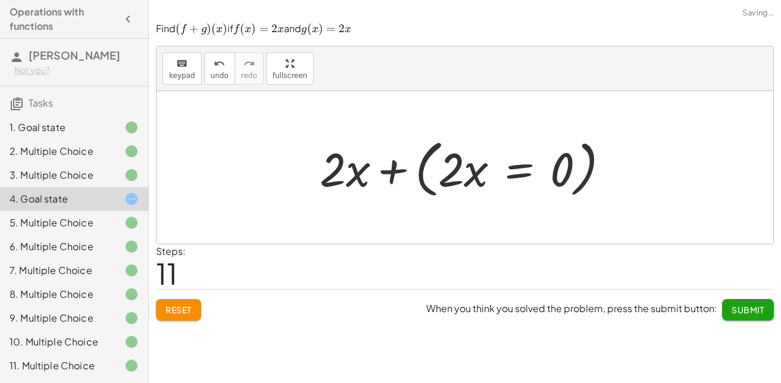
click at [445, 173] on div at bounding box center [469, 167] width 311 height 68
click at [177, 79] on span "keypad" at bounding box center [182, 75] width 26 height 8
click at [464, 177] on div at bounding box center [451, 169] width 26 height 55
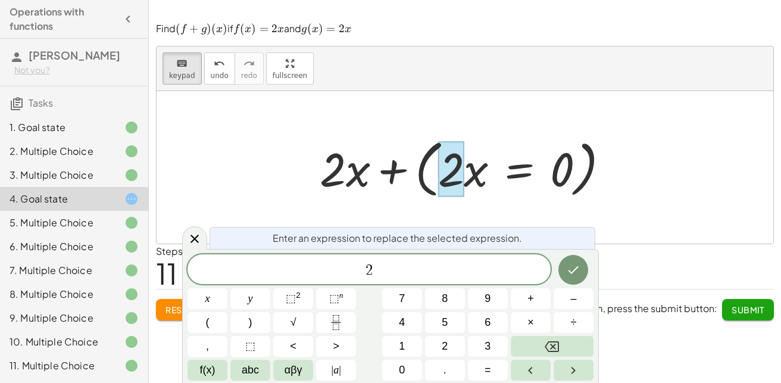
click at [575, 168] on div at bounding box center [469, 167] width 311 height 68
click at [581, 175] on div at bounding box center [469, 167] width 311 height 68
click at [228, 288] on div at bounding box center [208, 298] width 40 height 21
click at [575, 266] on icon "Done" at bounding box center [573, 270] width 14 height 14
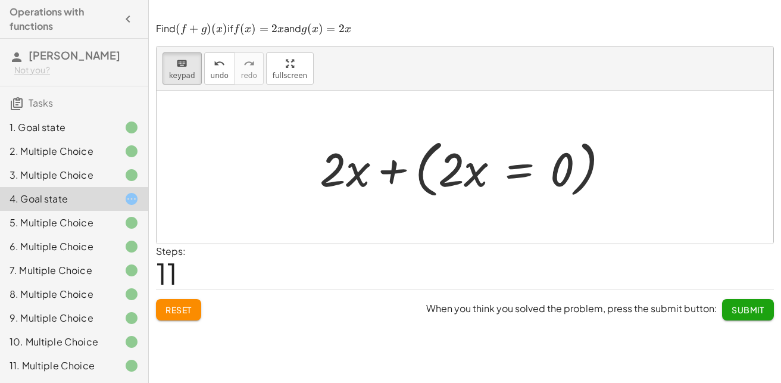
click at [590, 186] on div at bounding box center [469, 167] width 311 height 68
click at [587, 177] on div at bounding box center [469, 167] width 311 height 68
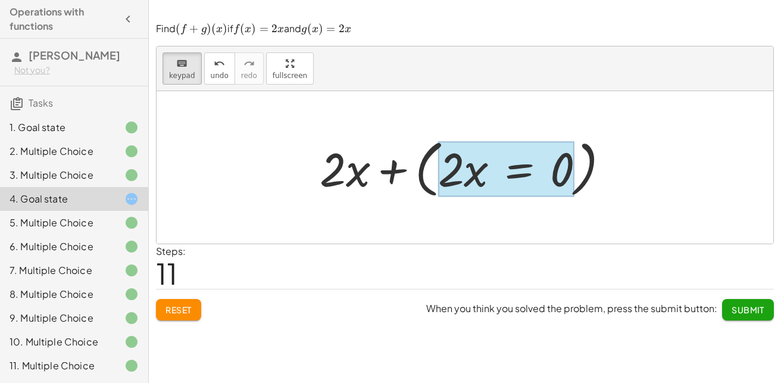
click at [506, 179] on div at bounding box center [506, 169] width 136 height 55
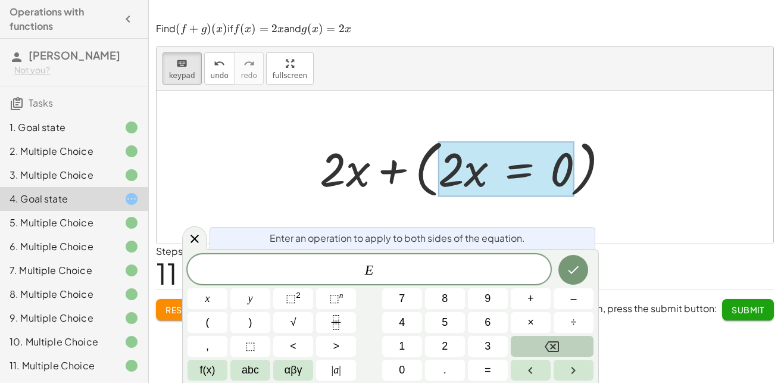
click at [552, 353] on icon "Backspace" at bounding box center [552, 346] width 14 height 14
click at [568, 266] on icon "Done" at bounding box center [573, 270] width 14 height 14
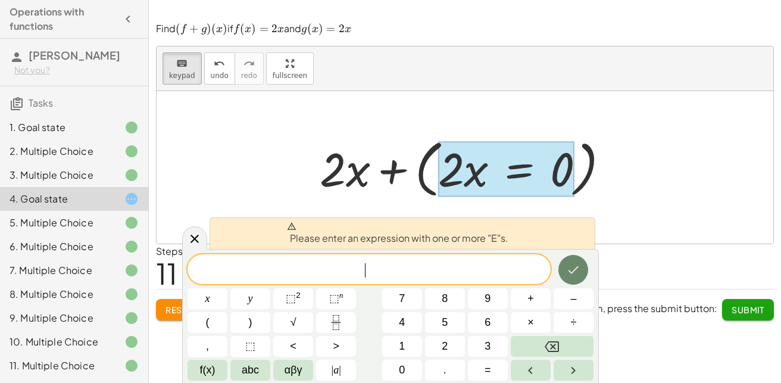
click at [568, 266] on icon "Done" at bounding box center [573, 270] width 14 height 14
click at [568, 263] on icon "Done" at bounding box center [573, 270] width 14 height 14
click at [576, 175] on div at bounding box center [469, 167] width 311 height 68
click at [310, 134] on div "+ f + g + g + f + f + g + · 2 · x + g + · 2 · x + · 2 · x + · 2 · x + ( · 2 · x…" at bounding box center [465, 167] width 326 height 74
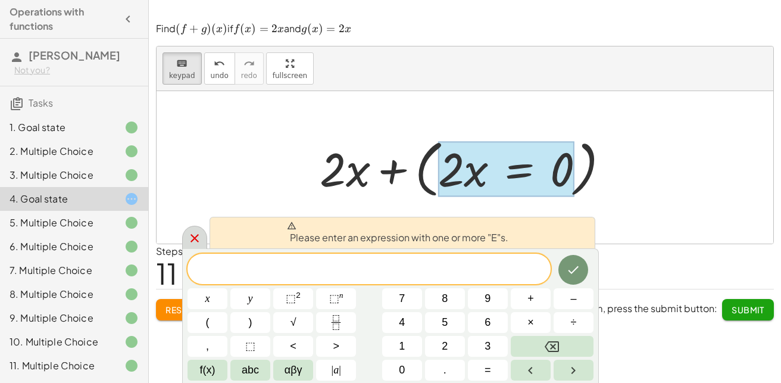
click at [195, 238] on icon at bounding box center [195, 238] width 8 height 8
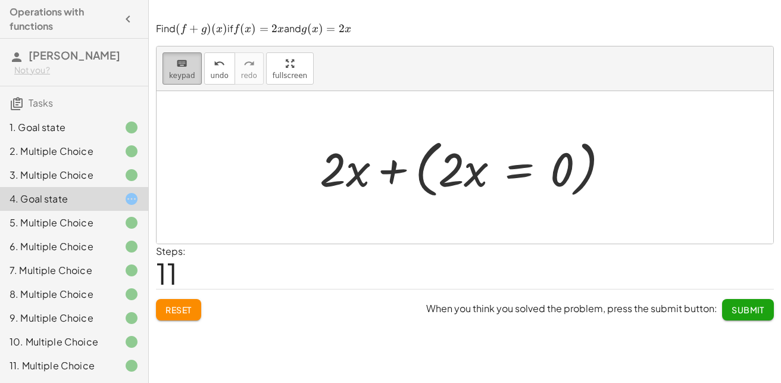
click at [197, 68] on button "keyboard keypad" at bounding box center [182, 68] width 39 height 32
click at [211, 68] on div "undo" at bounding box center [220, 63] width 18 height 14
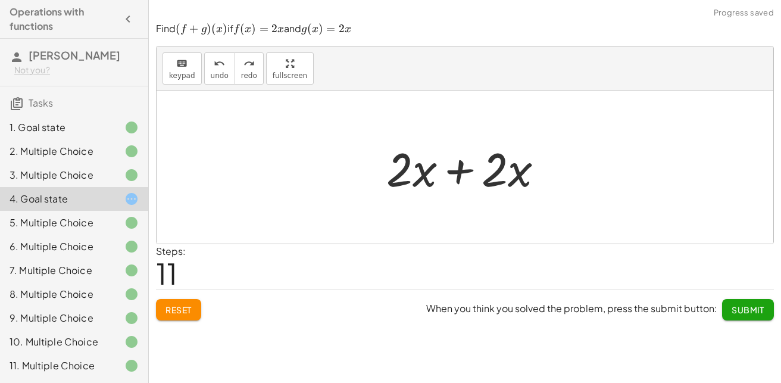
click at [761, 314] on span "Submit" at bounding box center [748, 309] width 33 height 11
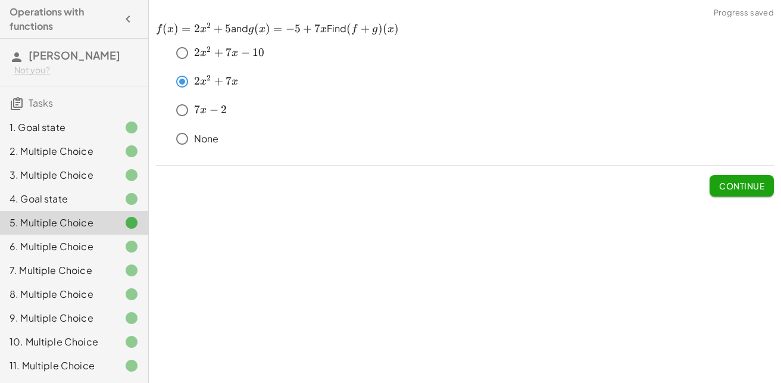
click at [56, 134] on div "1. Goal state" at bounding box center [58, 127] width 96 height 14
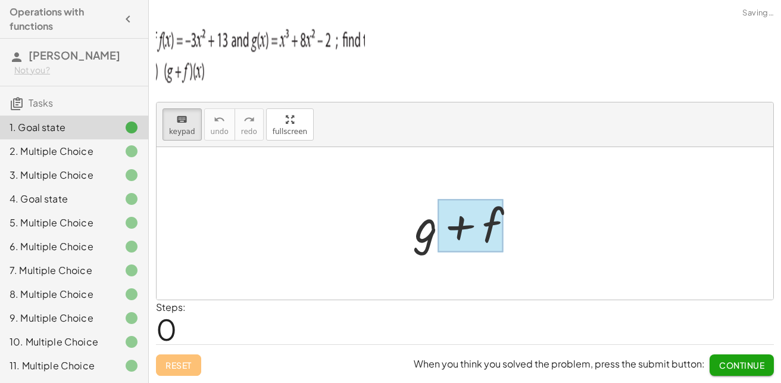
click at [484, 236] on div at bounding box center [471, 226] width 66 height 53
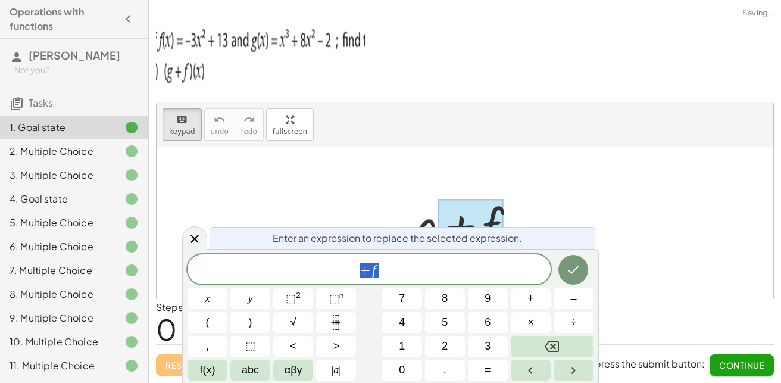
click at [557, 184] on div at bounding box center [465, 223] width 617 height 152
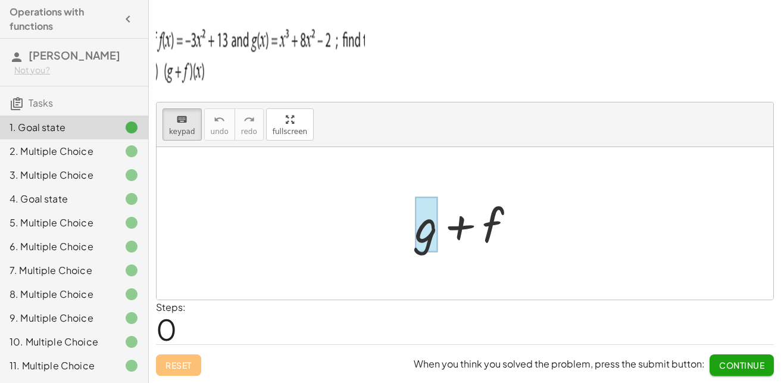
click at [422, 222] on div at bounding box center [426, 224] width 23 height 55
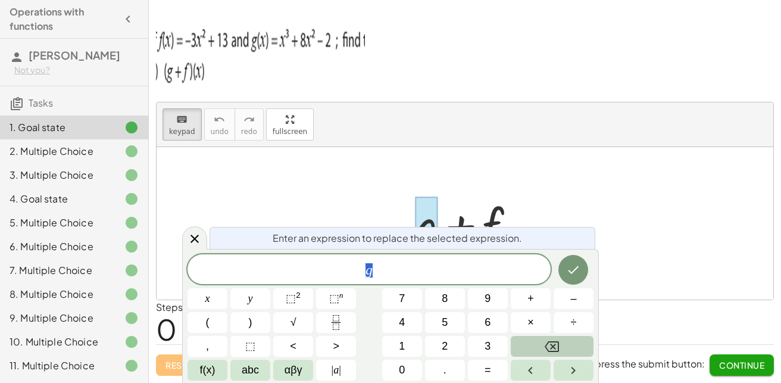
click at [559, 346] on button "Backspace" at bounding box center [552, 346] width 83 height 21
click at [211, 297] on button "x" at bounding box center [208, 298] width 40 height 21
click at [304, 305] on button "⬚ 2" at bounding box center [293, 298] width 40 height 21
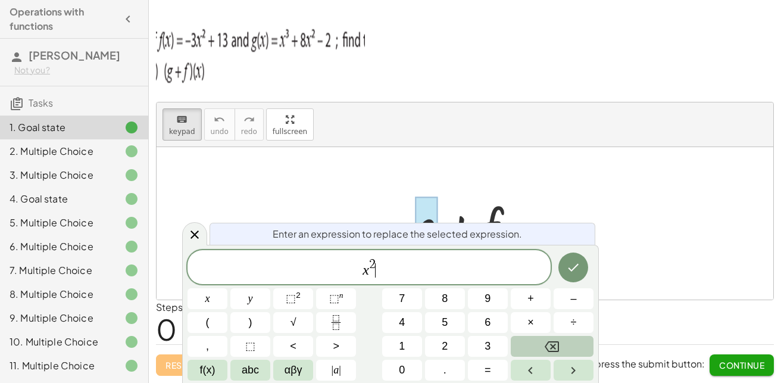
click at [532, 346] on button "Backspace" at bounding box center [552, 346] width 83 height 21
click at [529, 345] on button "Backspace" at bounding box center [552, 346] width 83 height 21
click at [339, 301] on span "⬚ n" at bounding box center [336, 299] width 14 height 16
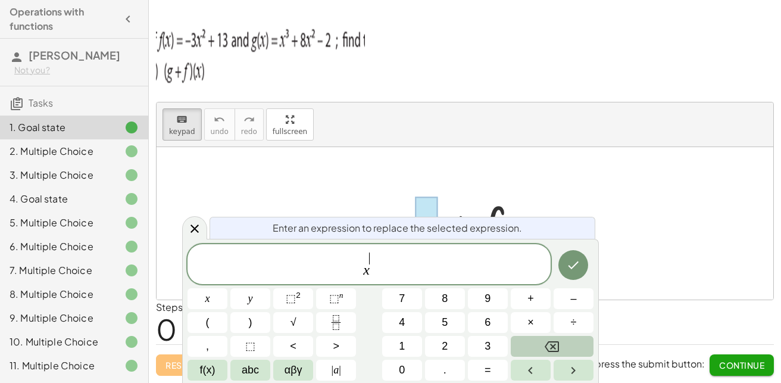
click at [546, 344] on icon "Backspace" at bounding box center [552, 346] width 14 height 14
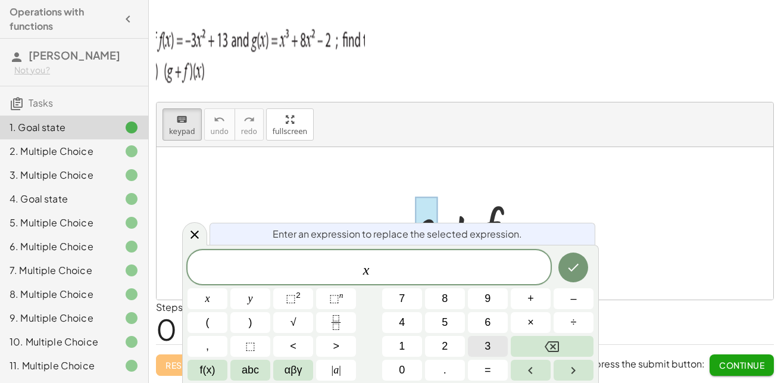
click at [484, 346] on button "3" at bounding box center [488, 346] width 40 height 21
click at [335, 345] on span ">" at bounding box center [336, 346] width 7 height 16
click at [535, 348] on button "Backspace" at bounding box center [552, 346] width 83 height 21
click at [378, 272] on span "x 3 ​" at bounding box center [369, 267] width 363 height 21
click at [570, 263] on icon "Done" at bounding box center [573, 267] width 14 height 14
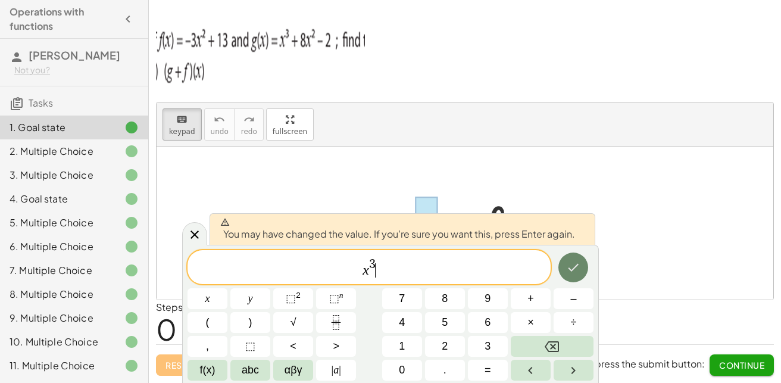
click at [570, 263] on icon "Done" at bounding box center [573, 267] width 14 height 14
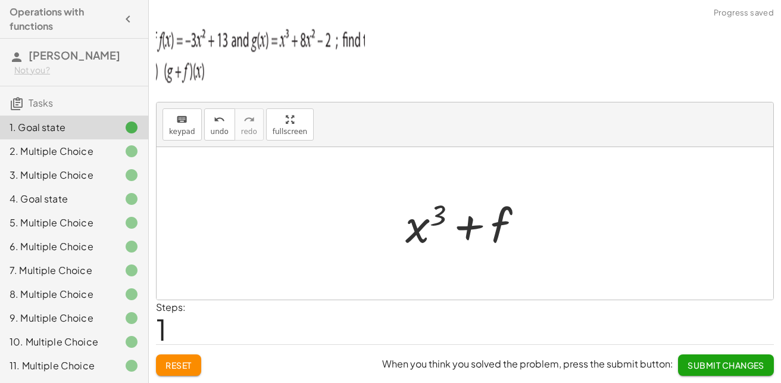
click at [496, 225] on div at bounding box center [469, 223] width 139 height 61
click at [184, 124] on icon "keyboard" at bounding box center [181, 120] width 11 height 14
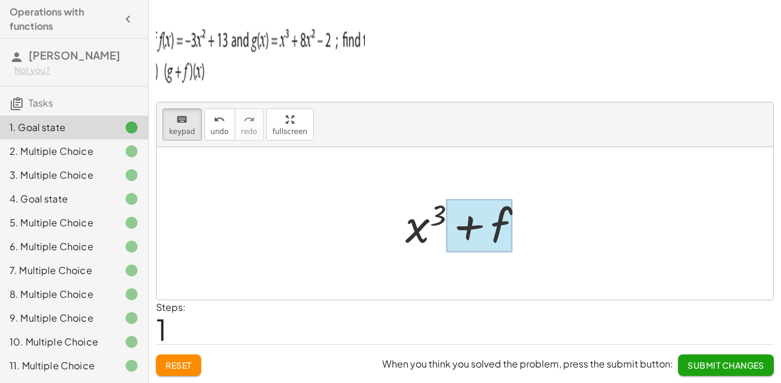
click at [506, 223] on div at bounding box center [480, 226] width 66 height 53
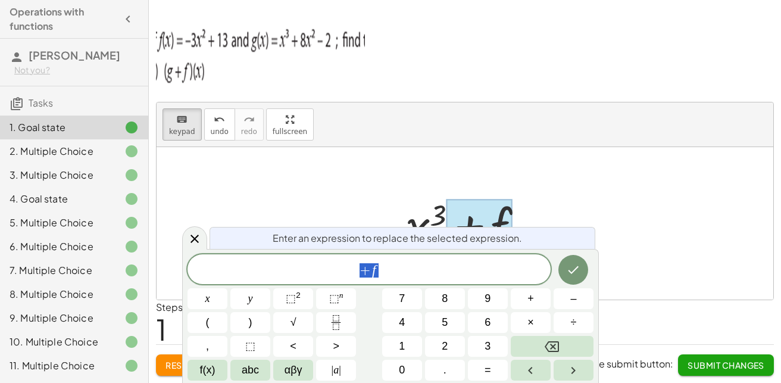
click at [425, 272] on span "+ f" at bounding box center [369, 270] width 363 height 17
click at [555, 350] on icon "Backspace" at bounding box center [552, 346] width 14 height 14
click at [407, 344] on button "1" at bounding box center [402, 346] width 40 height 21
click at [206, 298] on span "x" at bounding box center [207, 299] width 5 height 16
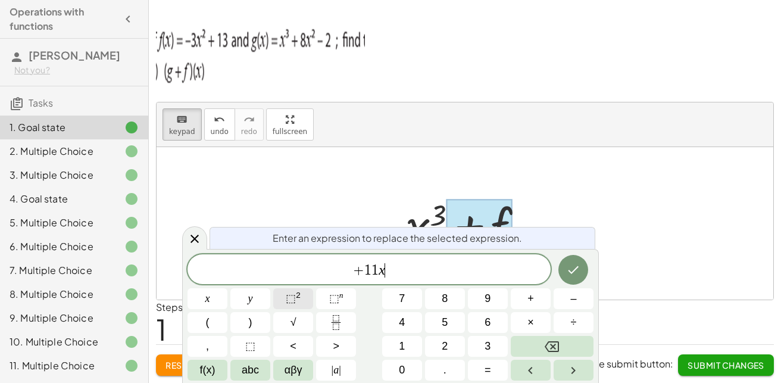
click at [307, 301] on button "⬚ 2" at bounding box center [293, 298] width 40 height 21
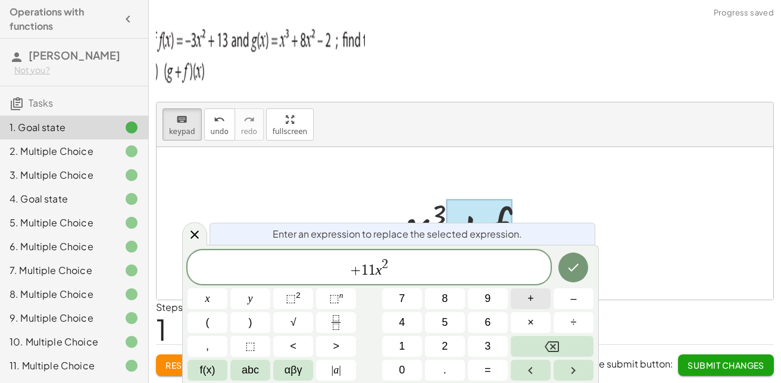
click at [547, 298] on button "+" at bounding box center [531, 298] width 40 height 21
click at [413, 348] on button "1" at bounding box center [402, 346] width 40 height 21
click at [228, 288] on div at bounding box center [208, 298] width 40 height 21
click at [585, 263] on button "Done" at bounding box center [574, 268] width 30 height 30
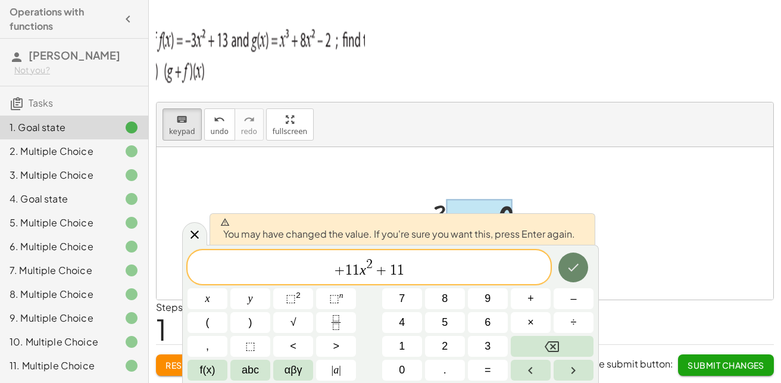
click at [580, 264] on icon "Done" at bounding box center [573, 267] width 14 height 14
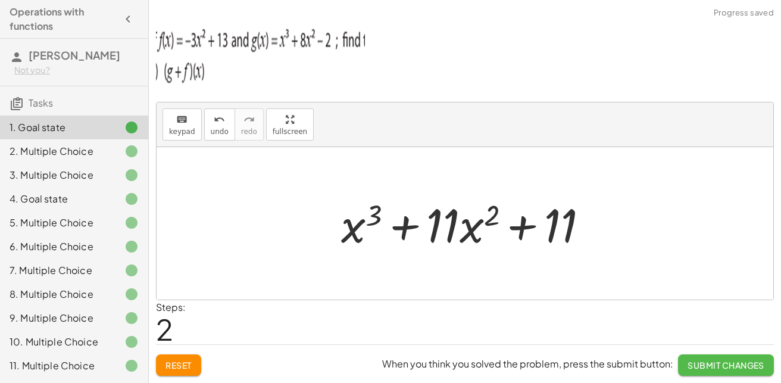
click at [691, 362] on span "Submit Changes" at bounding box center [726, 365] width 77 height 11
click at [724, 366] on span "Continue" at bounding box center [741, 365] width 45 height 11
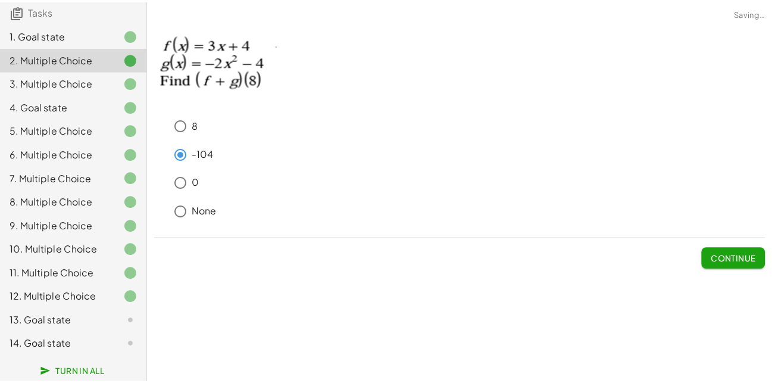
scroll to position [102, 0]
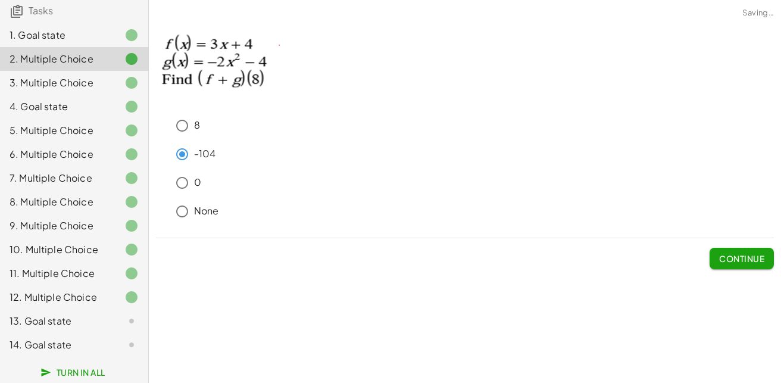
click at [86, 312] on div "13. Goal state" at bounding box center [74, 321] width 148 height 24
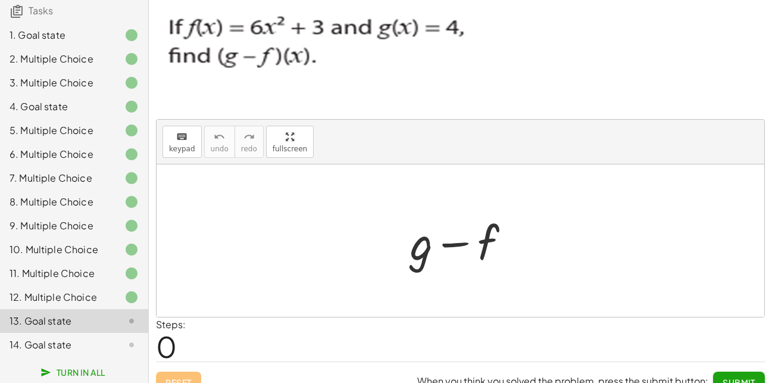
scroll to position [17, 0]
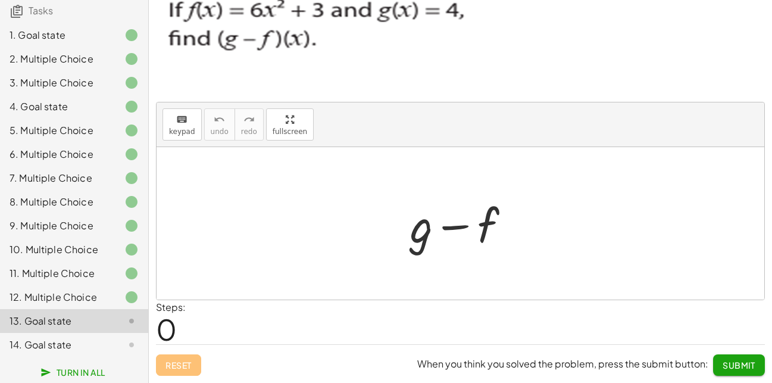
click at [737, 362] on span "Submit" at bounding box center [739, 365] width 33 height 11
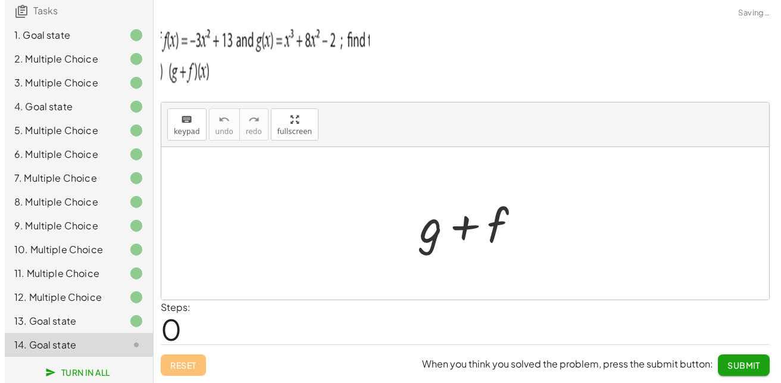
scroll to position [0, 0]
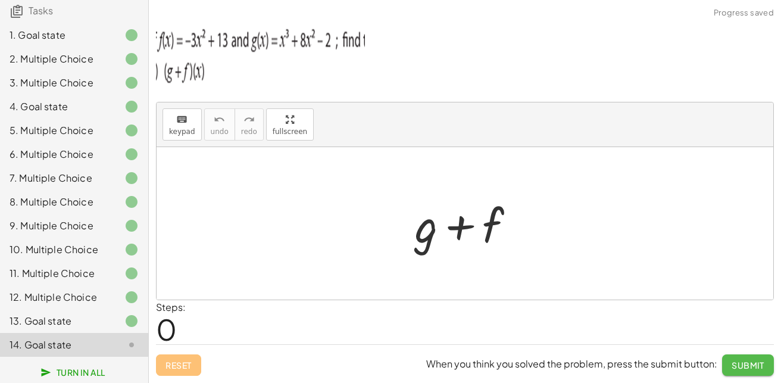
click at [737, 362] on span "Submit" at bounding box center [748, 365] width 33 height 11
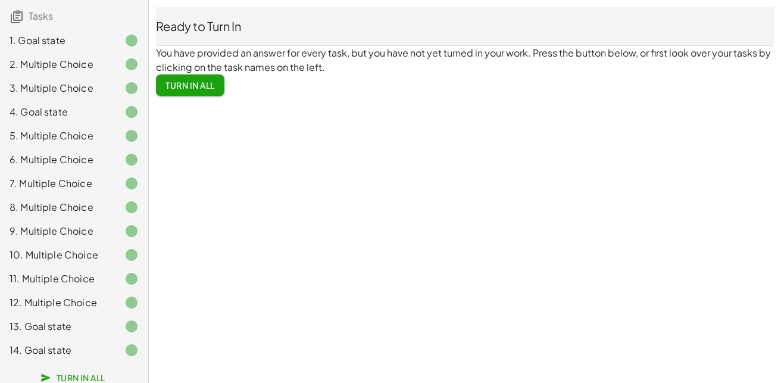
scroll to position [102, 0]
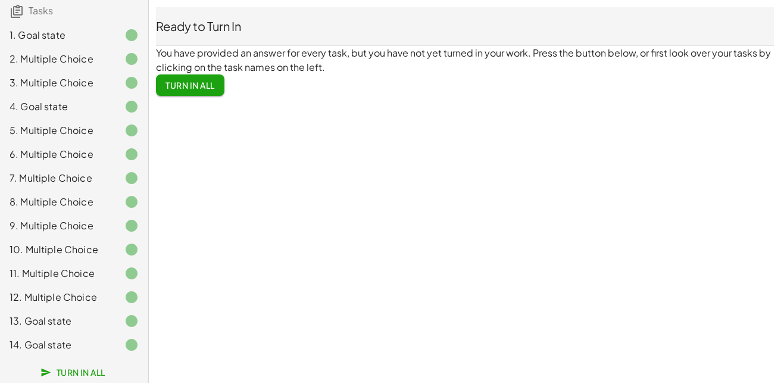
click at [184, 80] on span "Turn In All" at bounding box center [190, 85] width 49 height 11
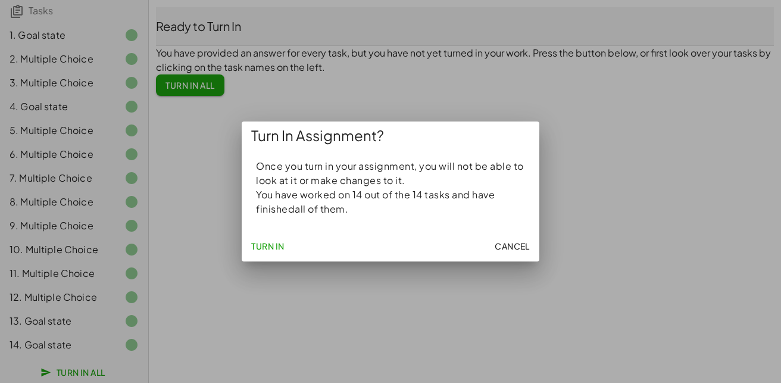
click at [281, 246] on span "Turn In" at bounding box center [267, 246] width 33 height 11
